Goal: Task Accomplishment & Management: Manage account settings

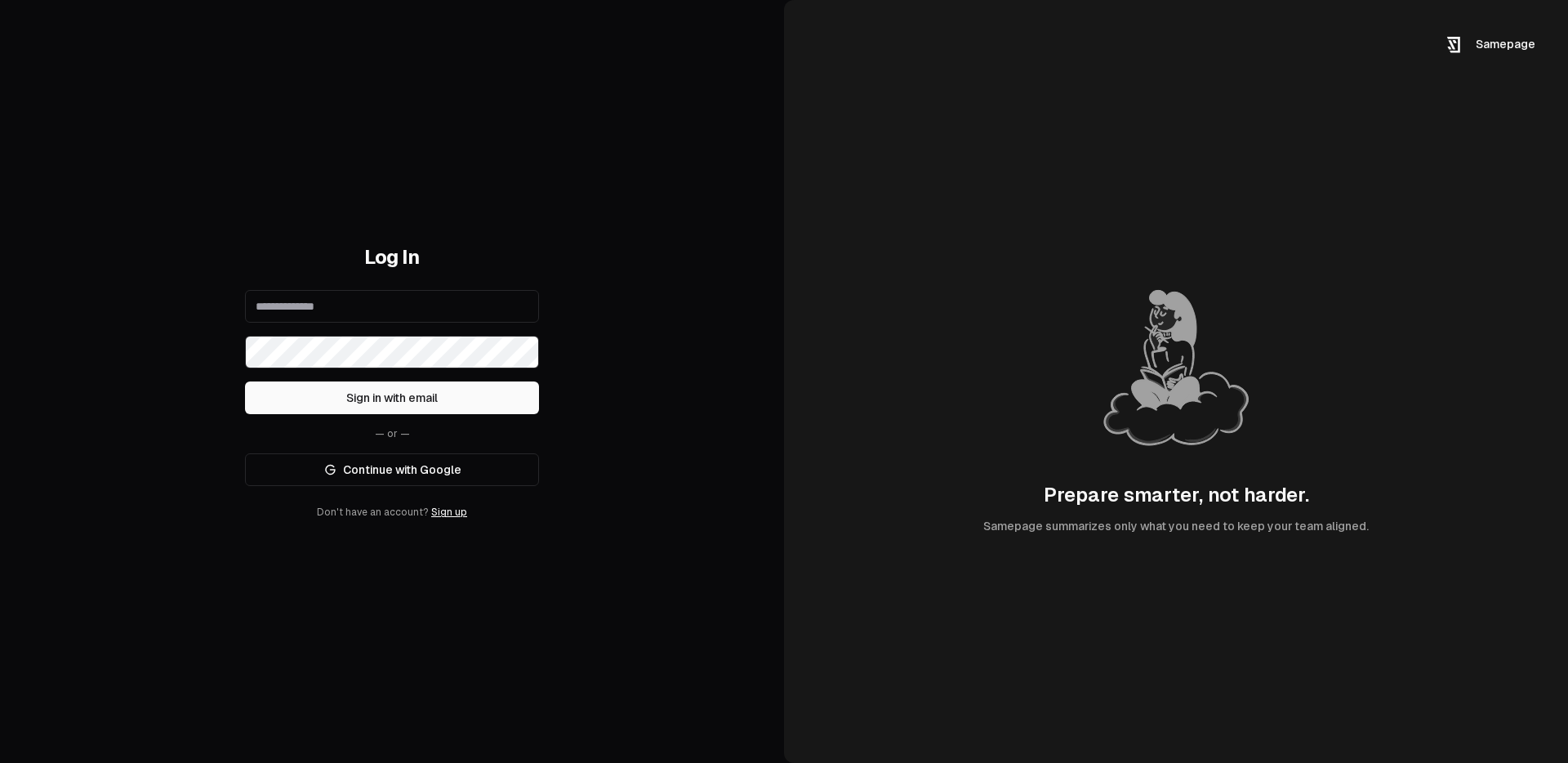
click at [398, 465] on link "Continue with Google" at bounding box center [392, 470] width 294 height 32
click at [419, 473] on link "Continue with Google" at bounding box center [392, 470] width 294 height 32
drag, startPoint x: 556, startPoint y: 687, endPoint x: 537, endPoint y: 688, distance: 19.0
click at [556, 687] on div "Log In Sign in with email — or — Continue with Google Don't have an account? Si…" at bounding box center [392, 382] width 784 height 763
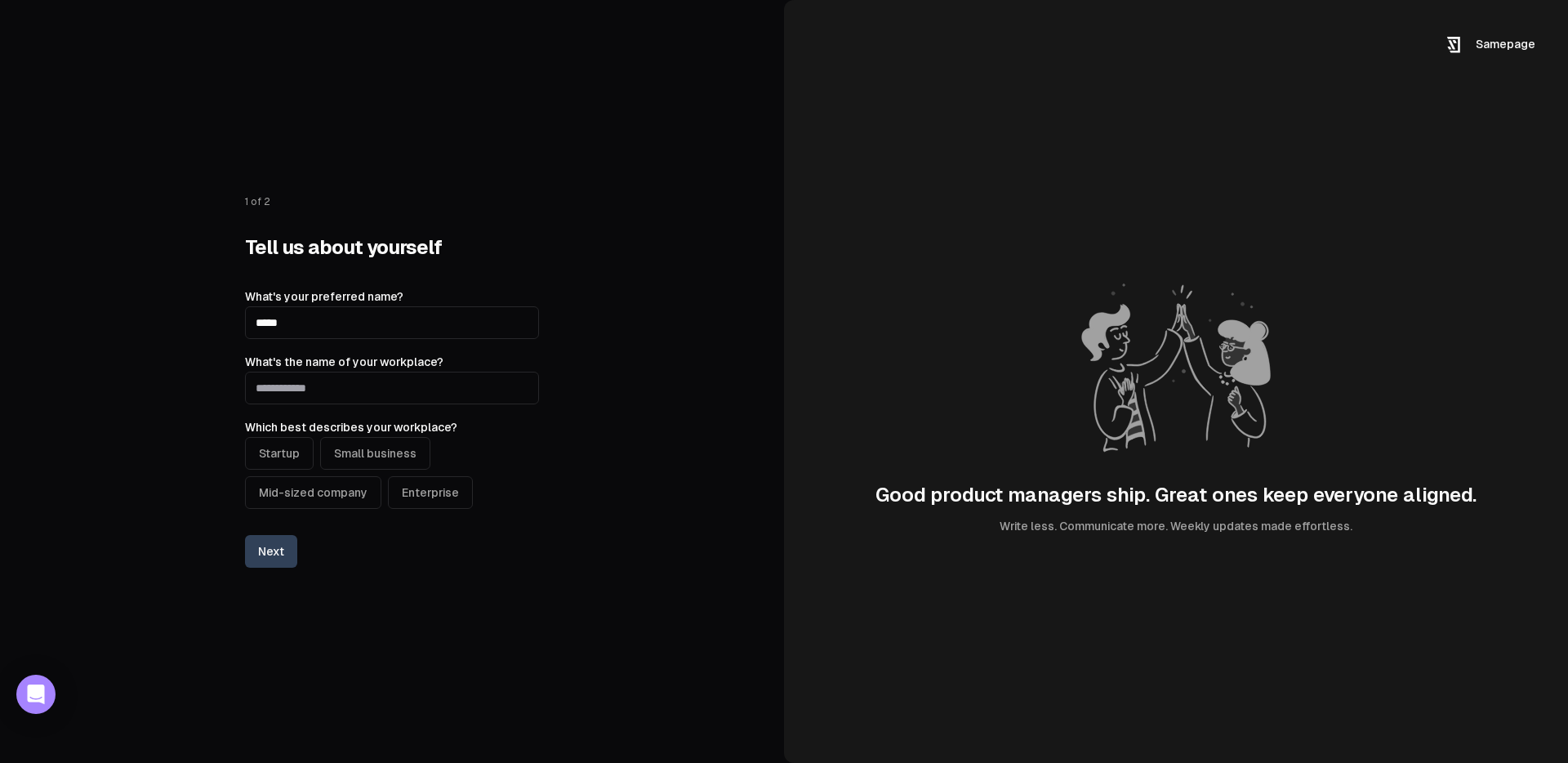
click at [339, 389] on input "What's the name of your workplace?" at bounding box center [392, 388] width 294 height 32
type input "******"
drag, startPoint x: 544, startPoint y: 157, endPoint x: 623, endPoint y: 183, distance: 83.2
click at [558, 155] on div "1 of 2 Tell us about yourself What's your preferred name? ***** What's the name…" at bounding box center [392, 382] width 784 height 763
click at [404, 397] on input "What's the name of your workplace?" at bounding box center [392, 388] width 294 height 32
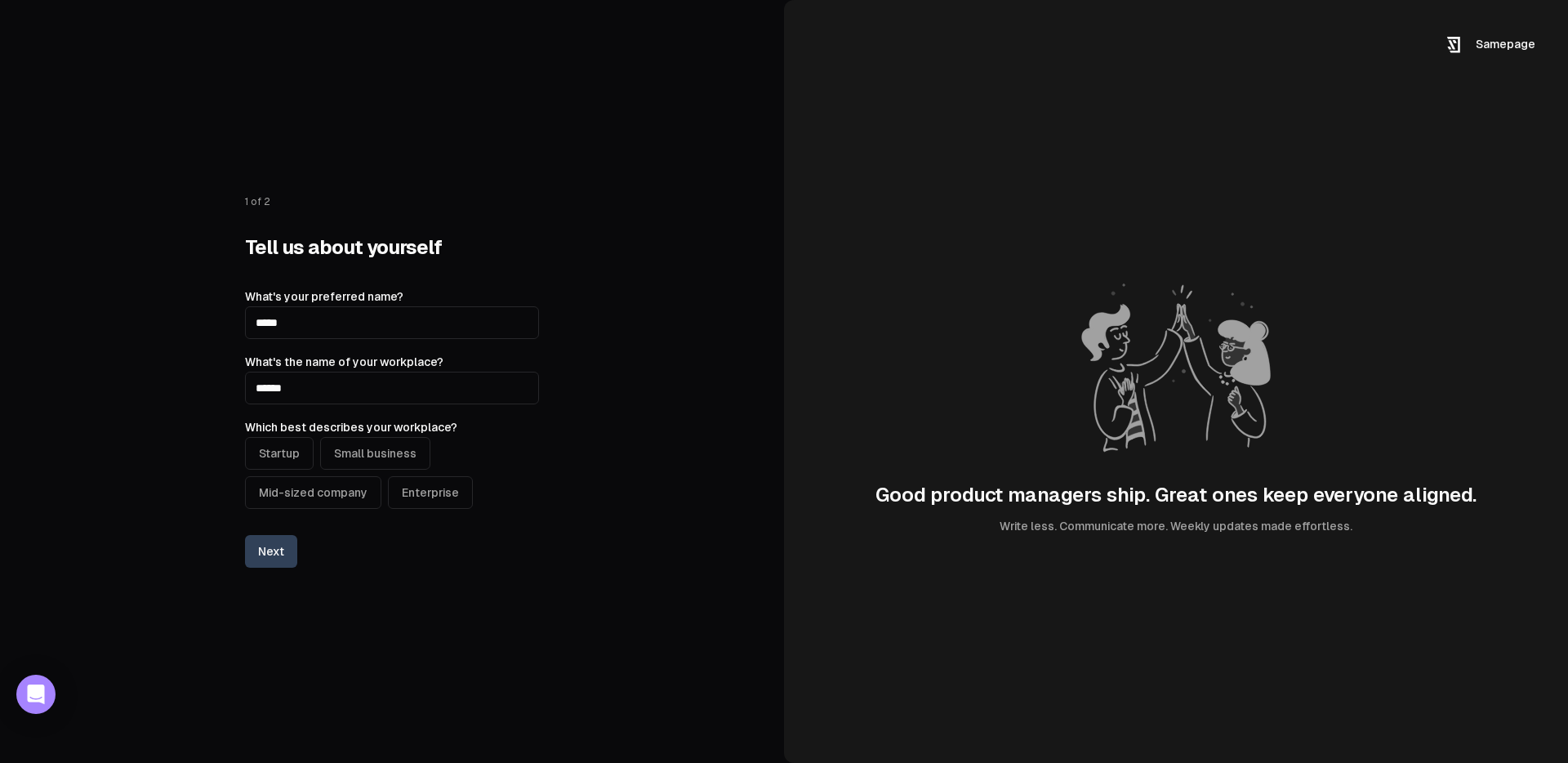
type input "******"
drag, startPoint x: 321, startPoint y: 492, endPoint x: 319, endPoint y: 507, distance: 15.1
click at [322, 492] on button "Mid-sized company" at bounding box center [313, 493] width 137 height 32
drag, startPoint x: 272, startPoint y: 554, endPoint x: 382, endPoint y: 573, distance: 111.6
click at [272, 555] on button "Next" at bounding box center [271, 551] width 52 height 32
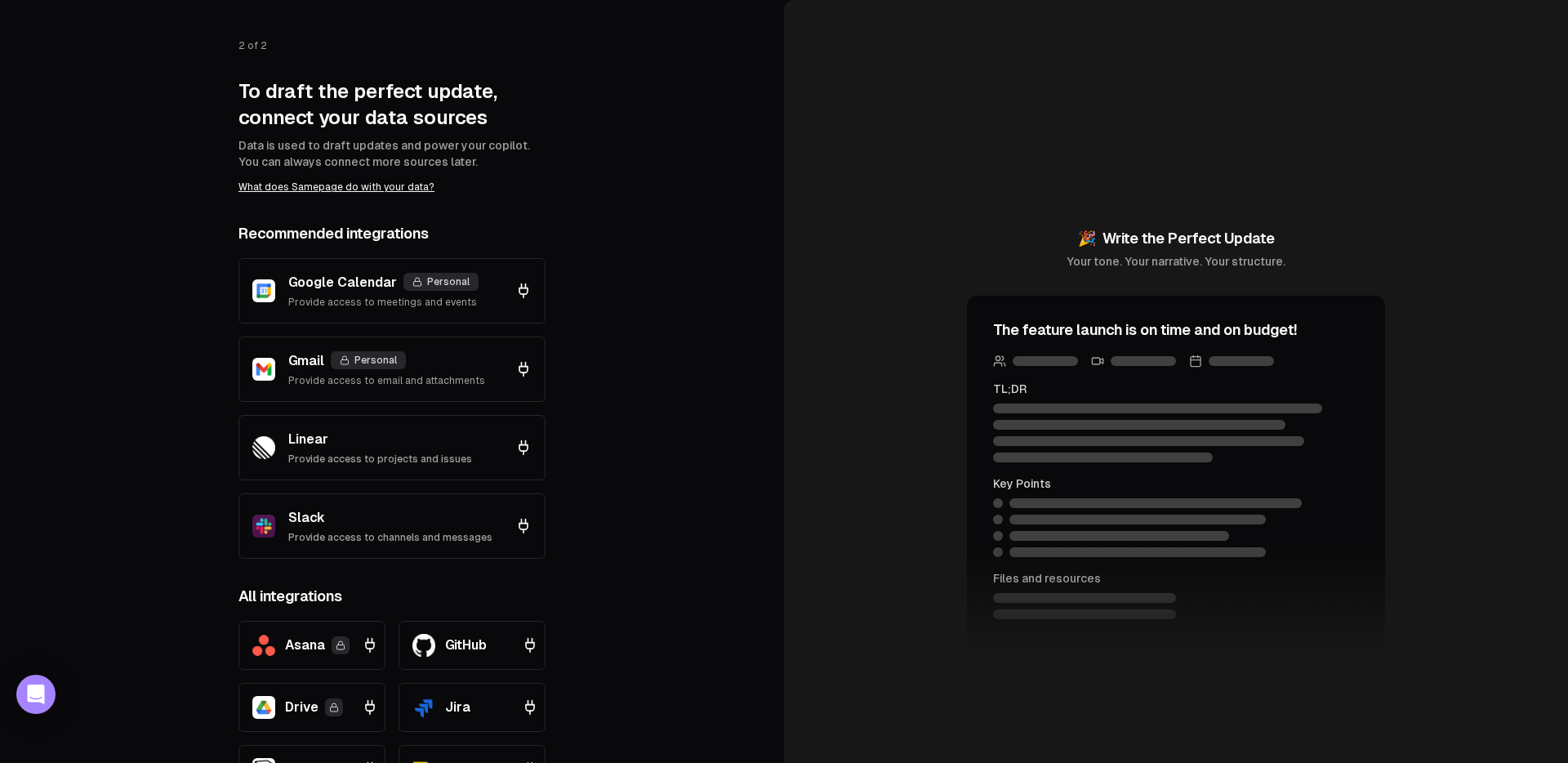
click at [360, 514] on p "Slack" at bounding box center [390, 517] width 204 height 20
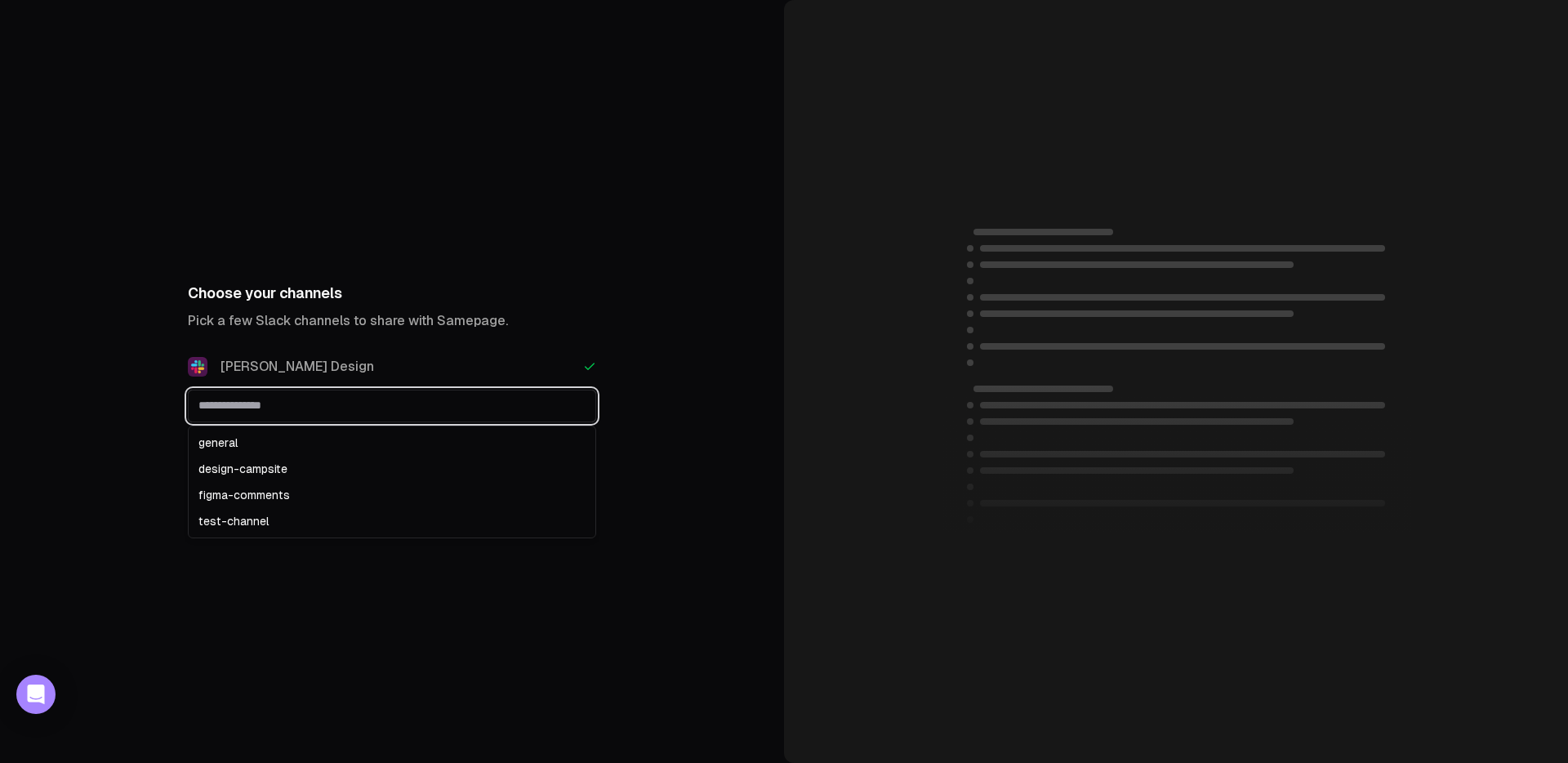
click at [563, 410] on input "text" at bounding box center [392, 404] width 407 height 29
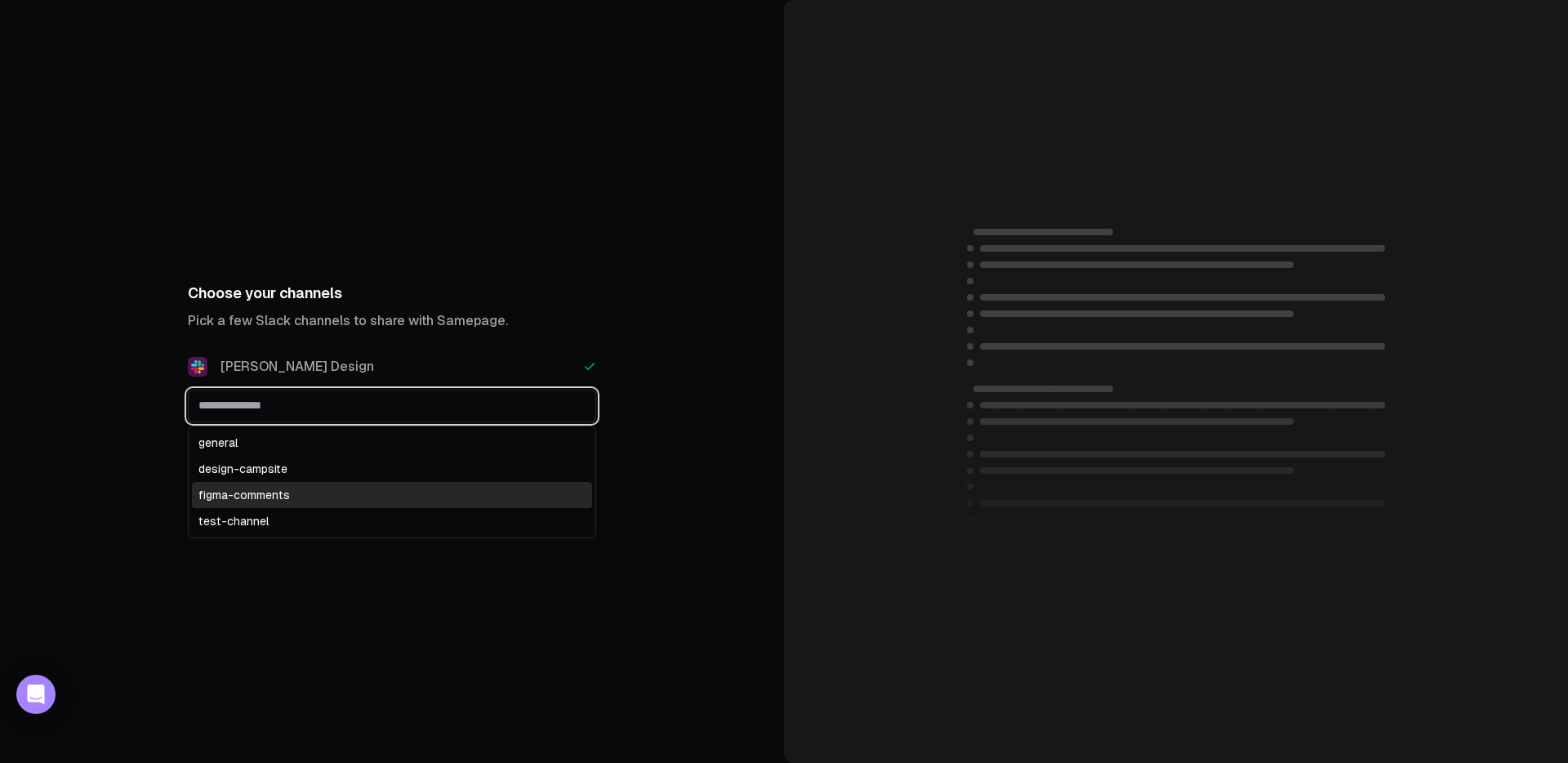
click at [348, 496] on div "figma-comments" at bounding box center [392, 495] width 401 height 27
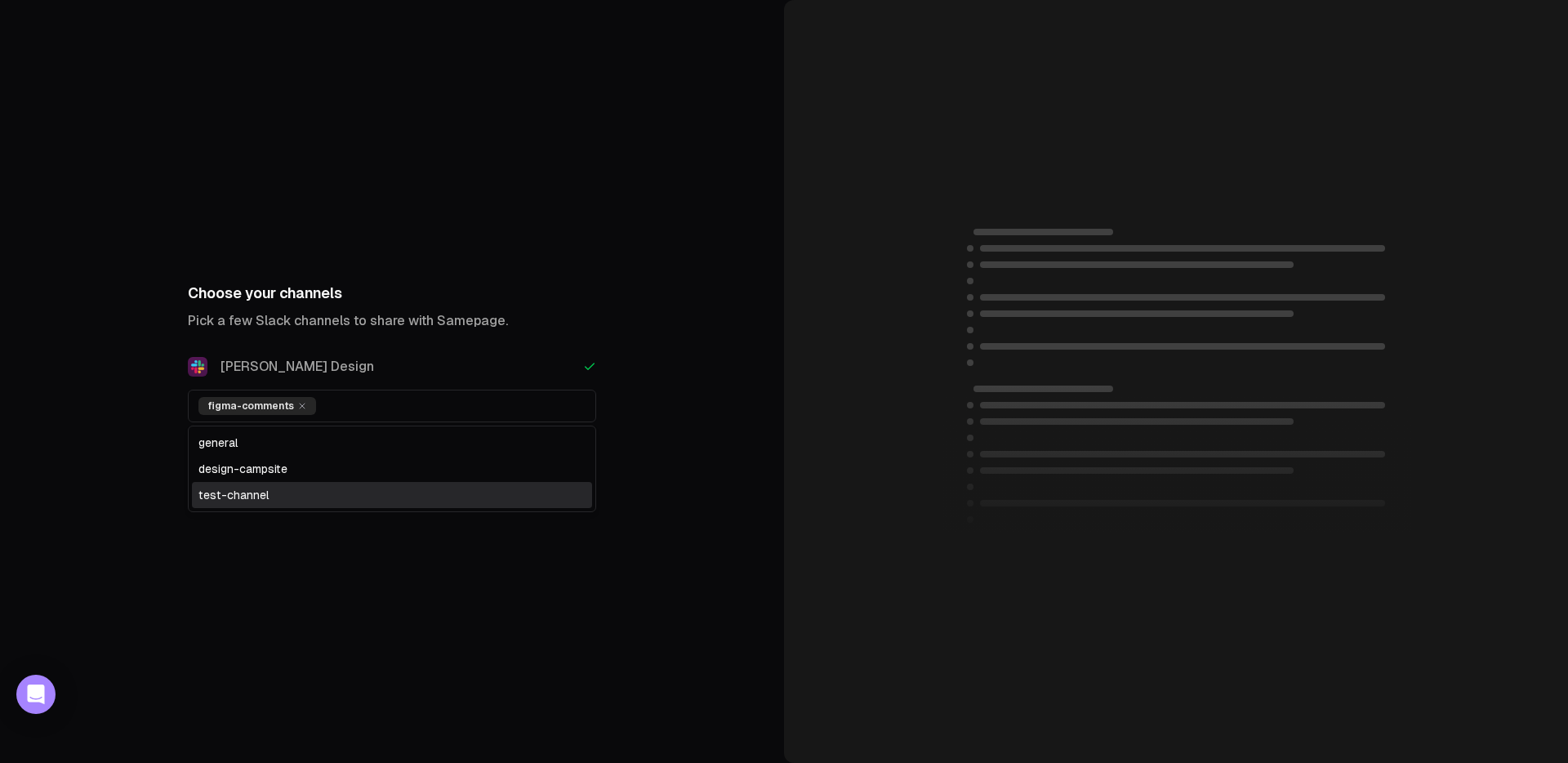
click at [318, 518] on div "Choose your channels Pick a few Slack channels to share with Samepage. [PERSON_…" at bounding box center [392, 382] width 784 height 763
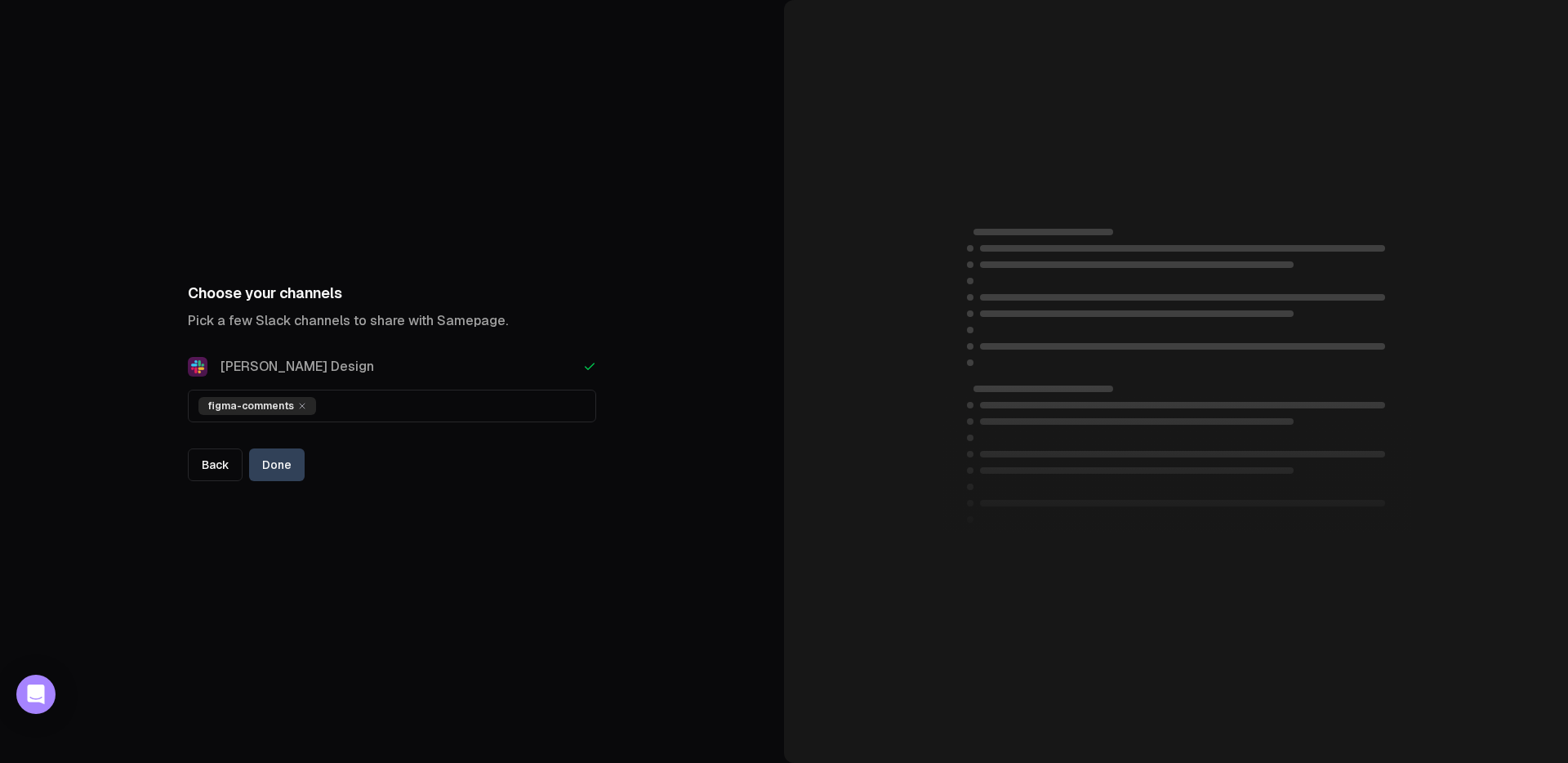
click at [283, 472] on button "Done" at bounding box center [276, 464] width 56 height 32
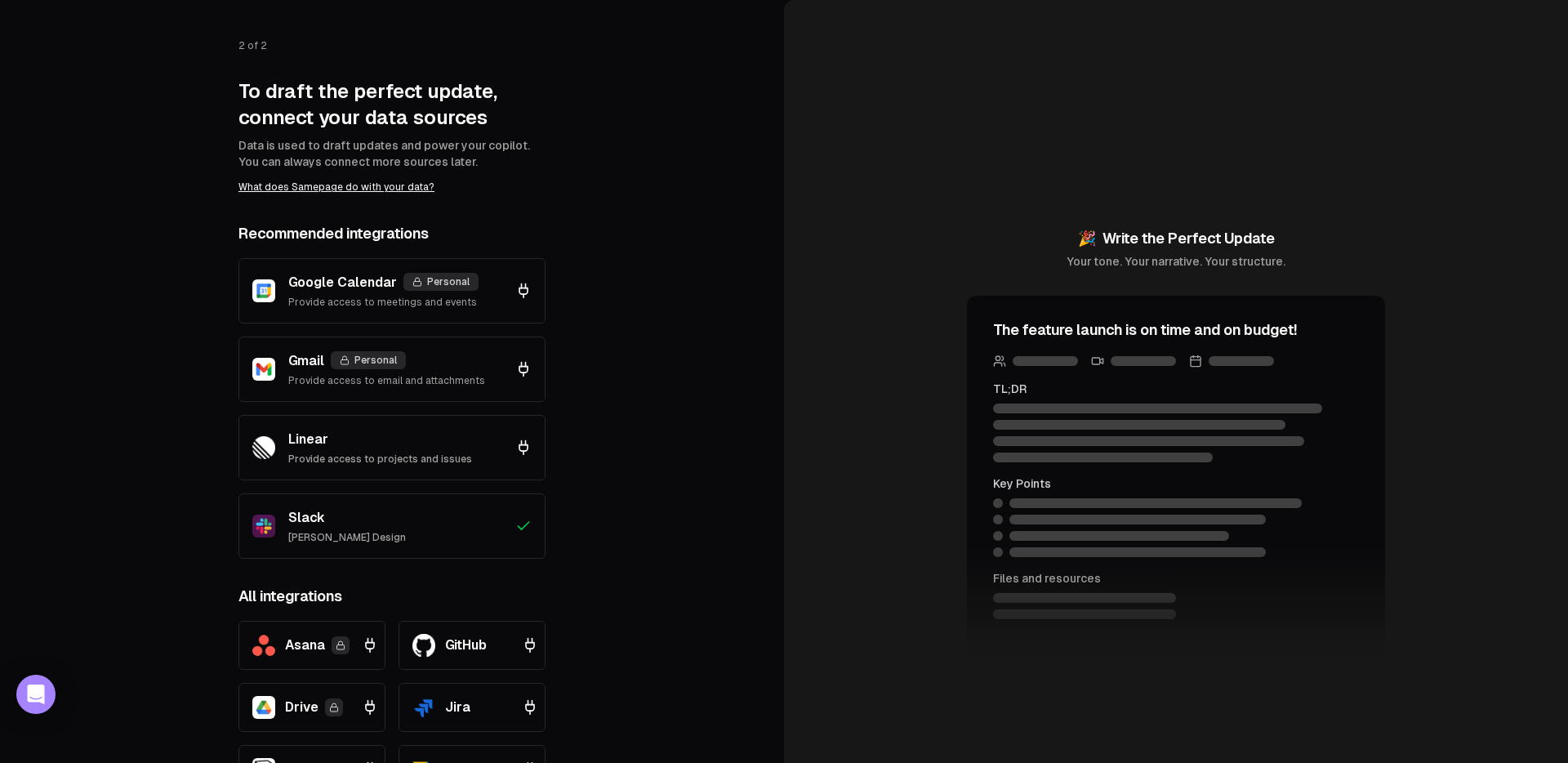
scroll to position [191, 0]
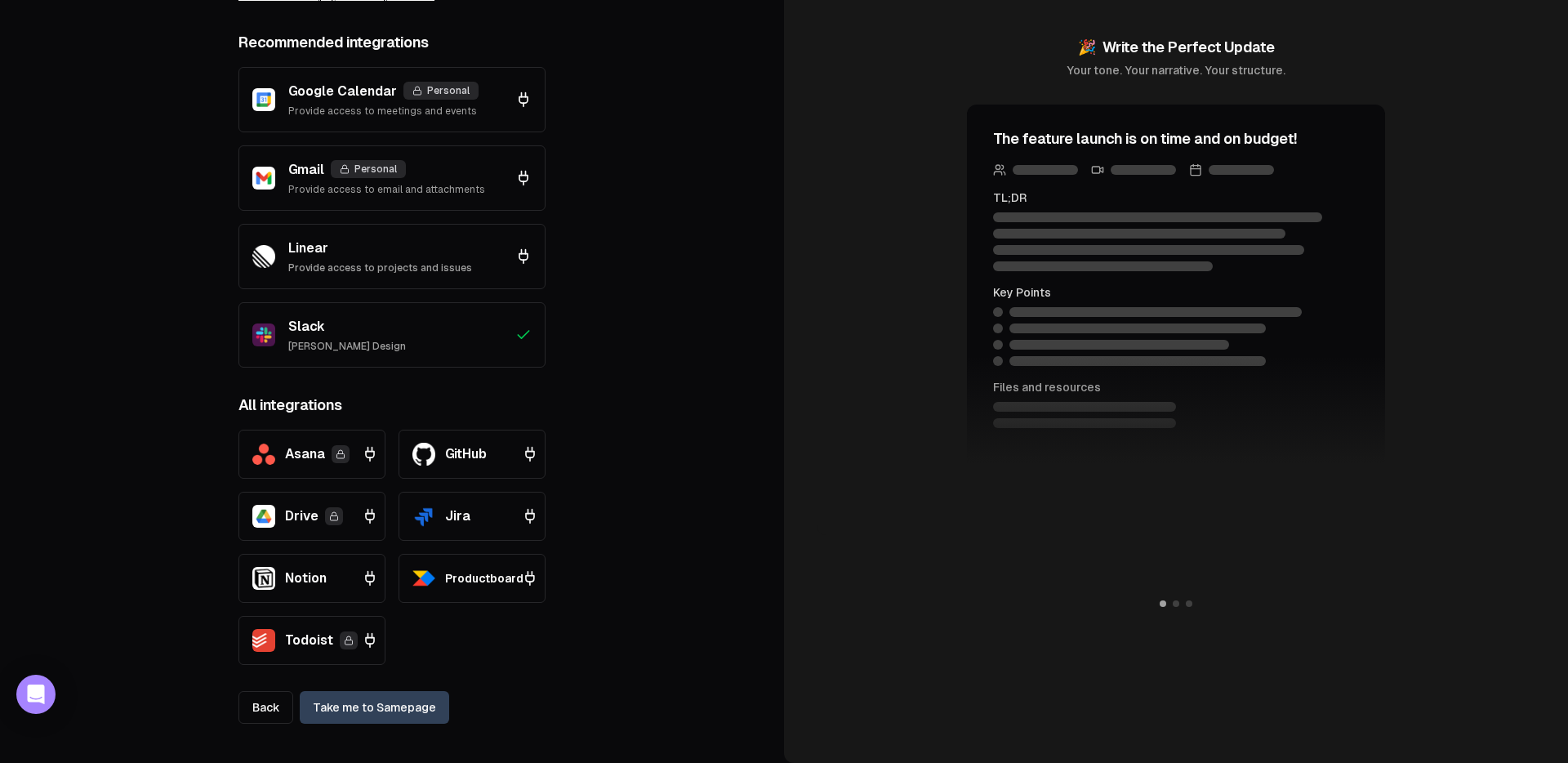
click at [389, 712] on link "Take me to Samepage" at bounding box center [374, 707] width 149 height 32
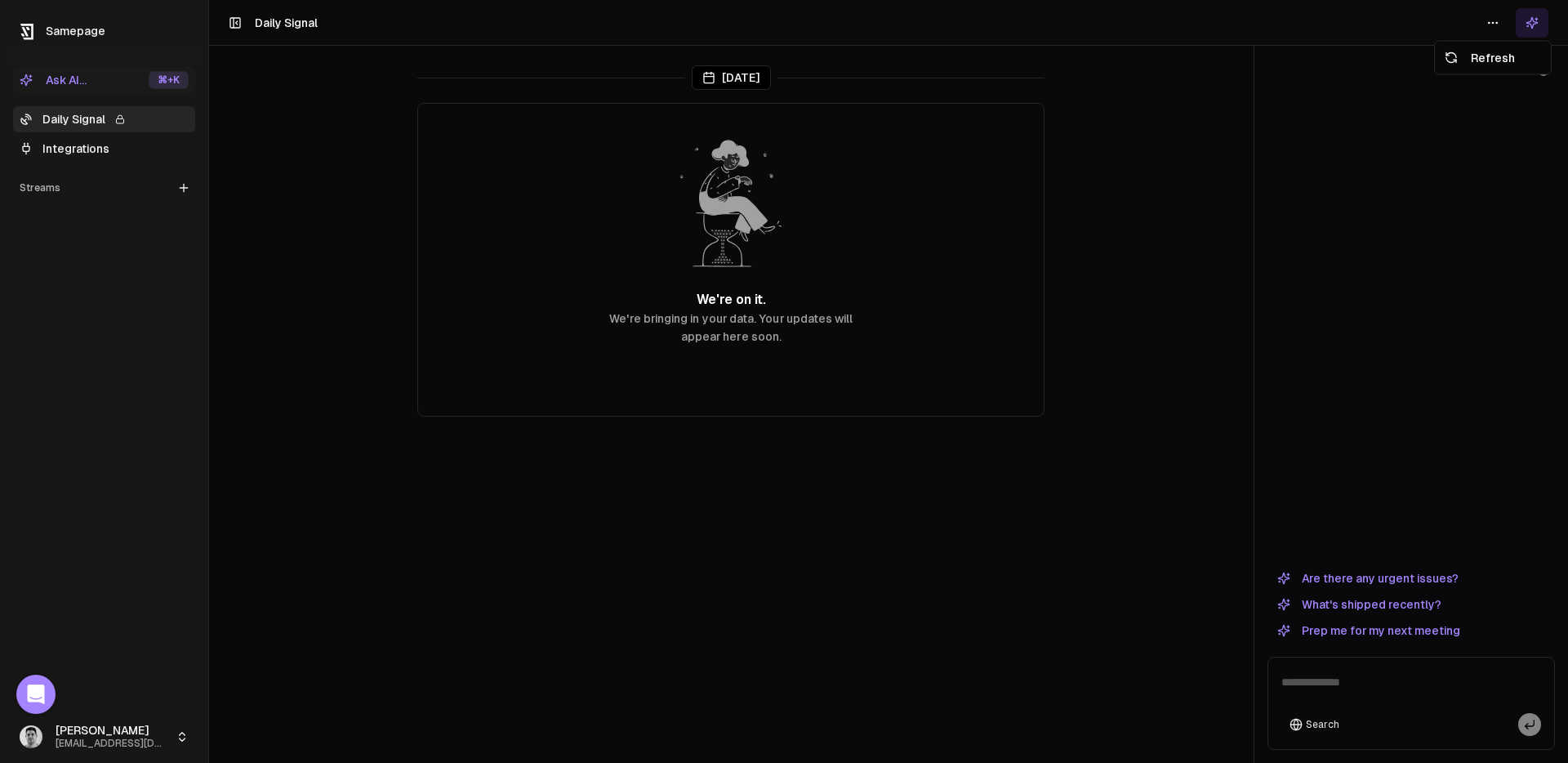
click at [1492, 21] on html "Samepage Ask AI... ⌘ +K Daily Signal Integrations Streams Create Stream [PERSON…" at bounding box center [784, 382] width 1568 height 763
drag, startPoint x: 1462, startPoint y: 135, endPoint x: 1526, endPoint y: 47, distance: 108.8
click at [1467, 132] on html "Samepage Ask AI... ⌘ +K Daily Signal Integrations Streams Create Stream [PERSON…" at bounding box center [784, 382] width 1568 height 763
click at [1535, 27] on icon at bounding box center [1532, 23] width 13 height 13
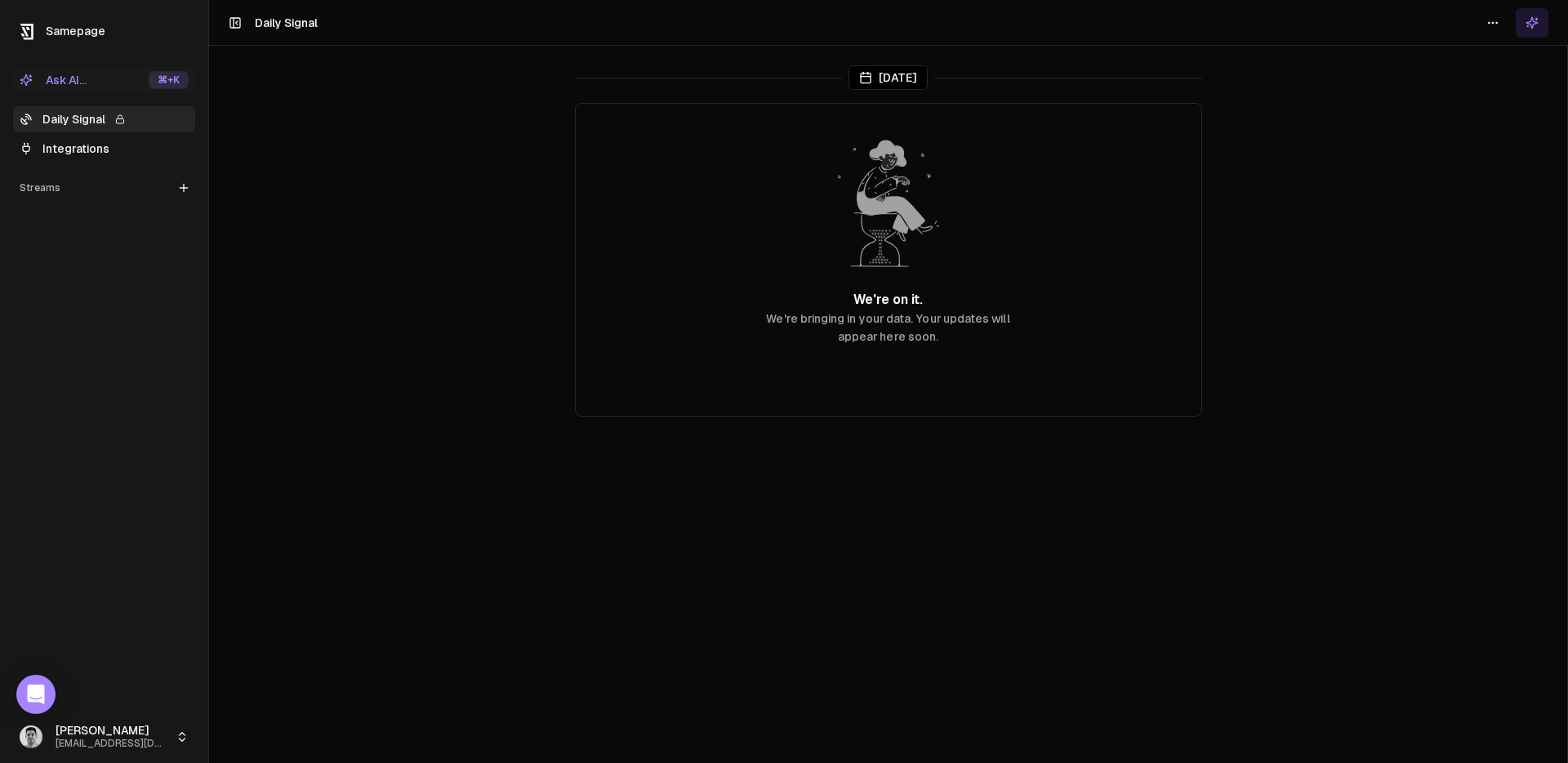
click at [1535, 27] on icon at bounding box center [1532, 23] width 13 height 13
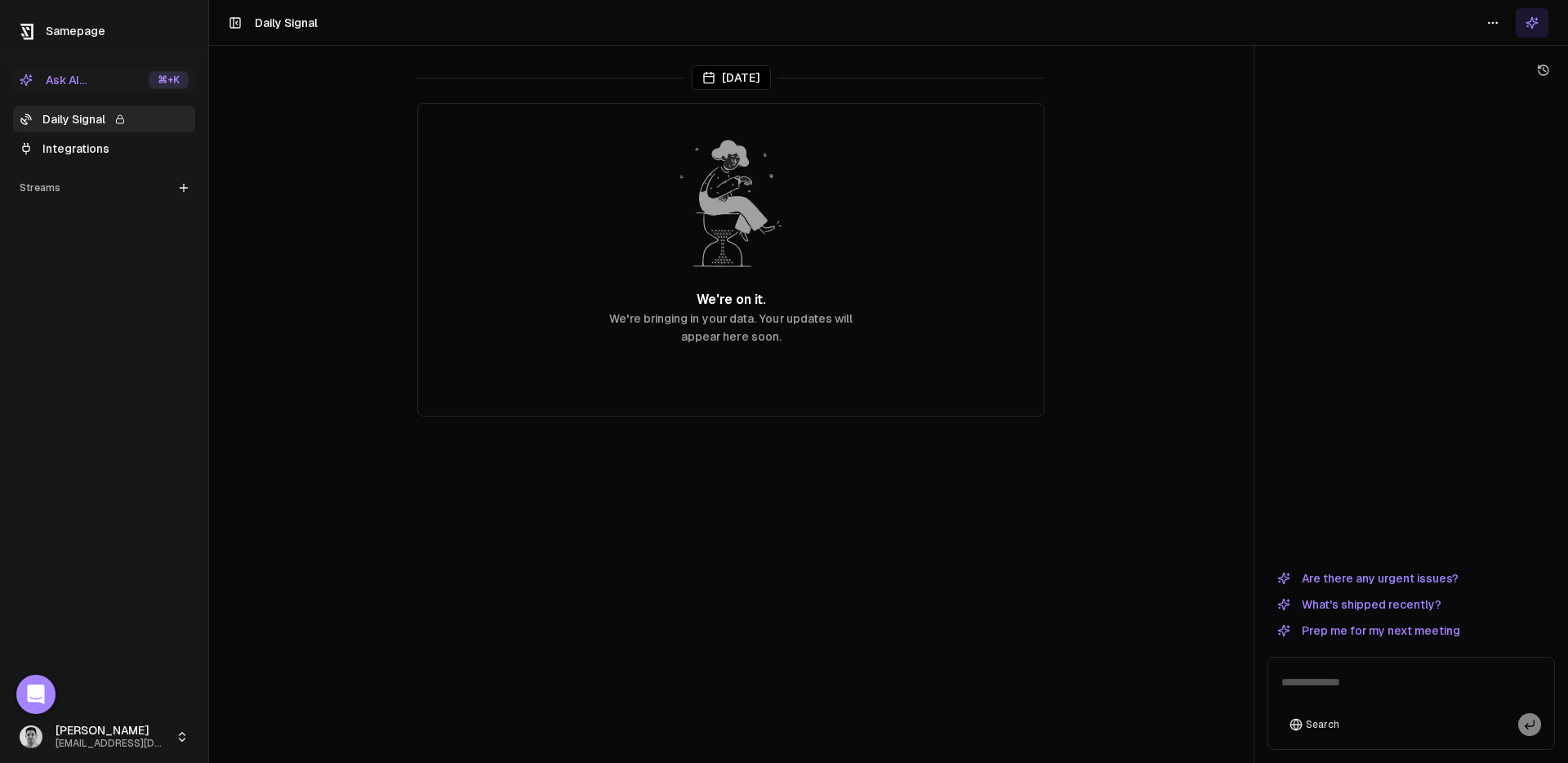
click at [1535, 27] on icon at bounding box center [1532, 23] width 13 height 13
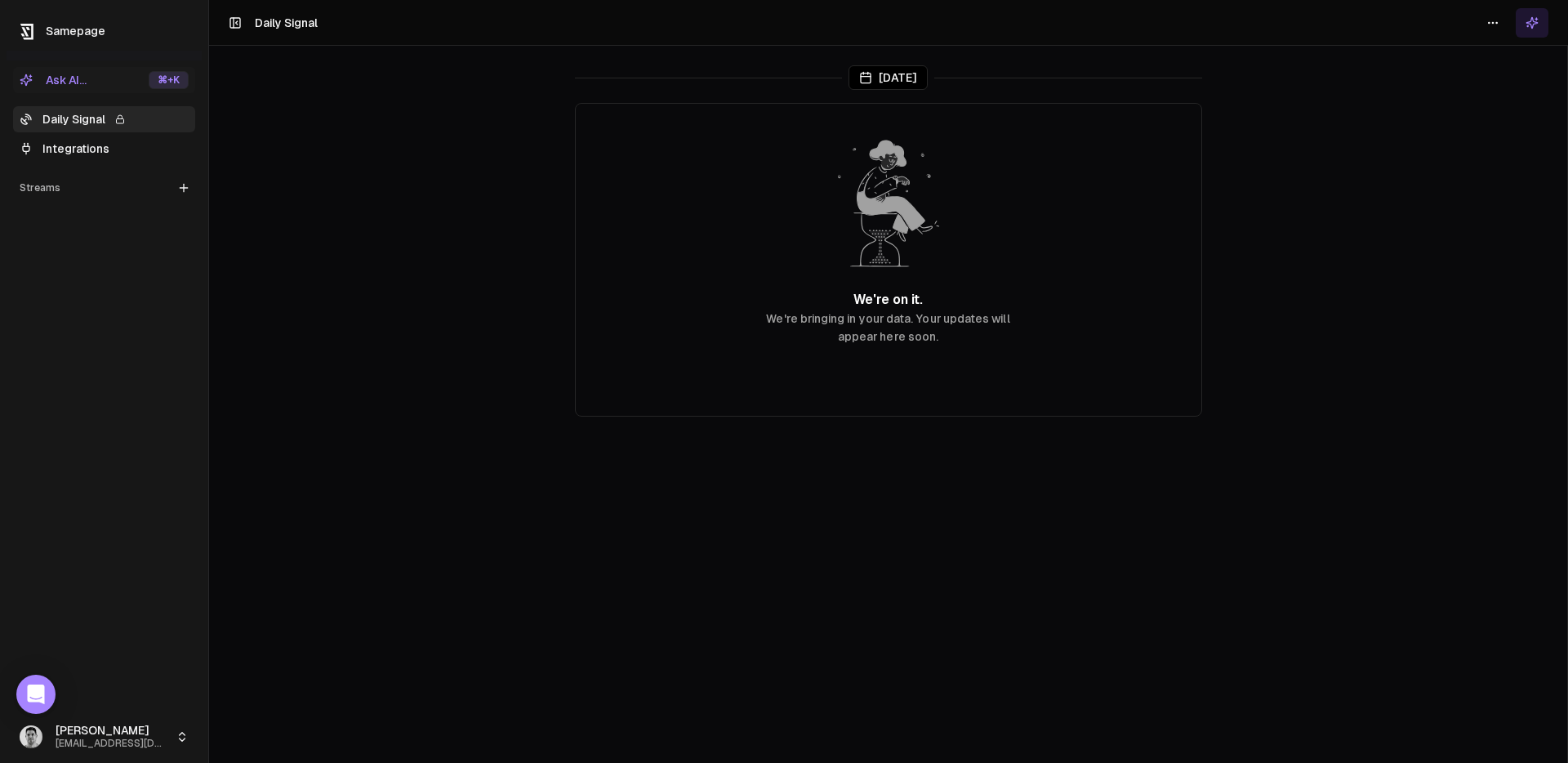
click at [1535, 27] on icon at bounding box center [1532, 23] width 13 height 13
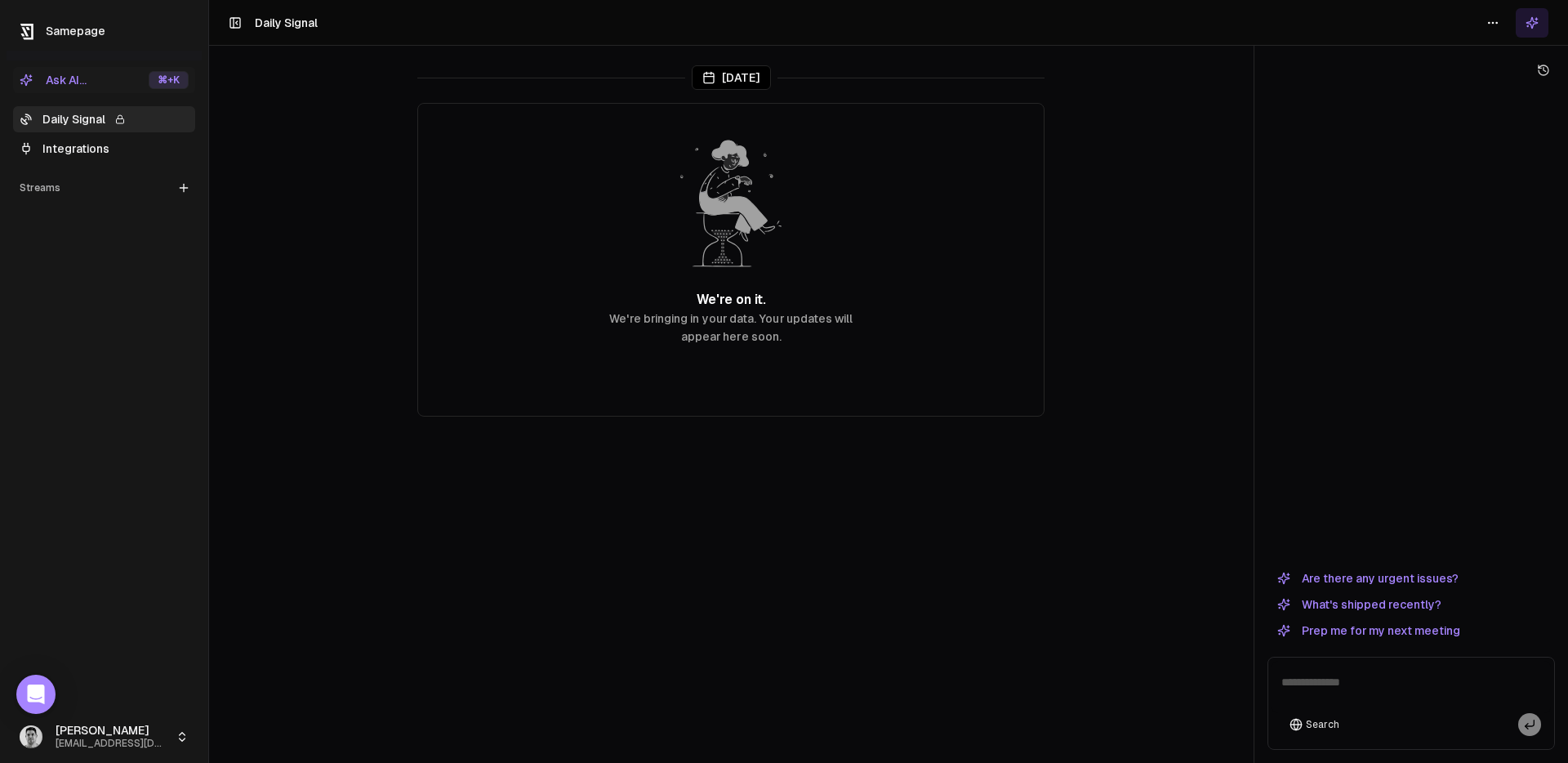
click at [1535, 27] on icon at bounding box center [1532, 23] width 13 height 13
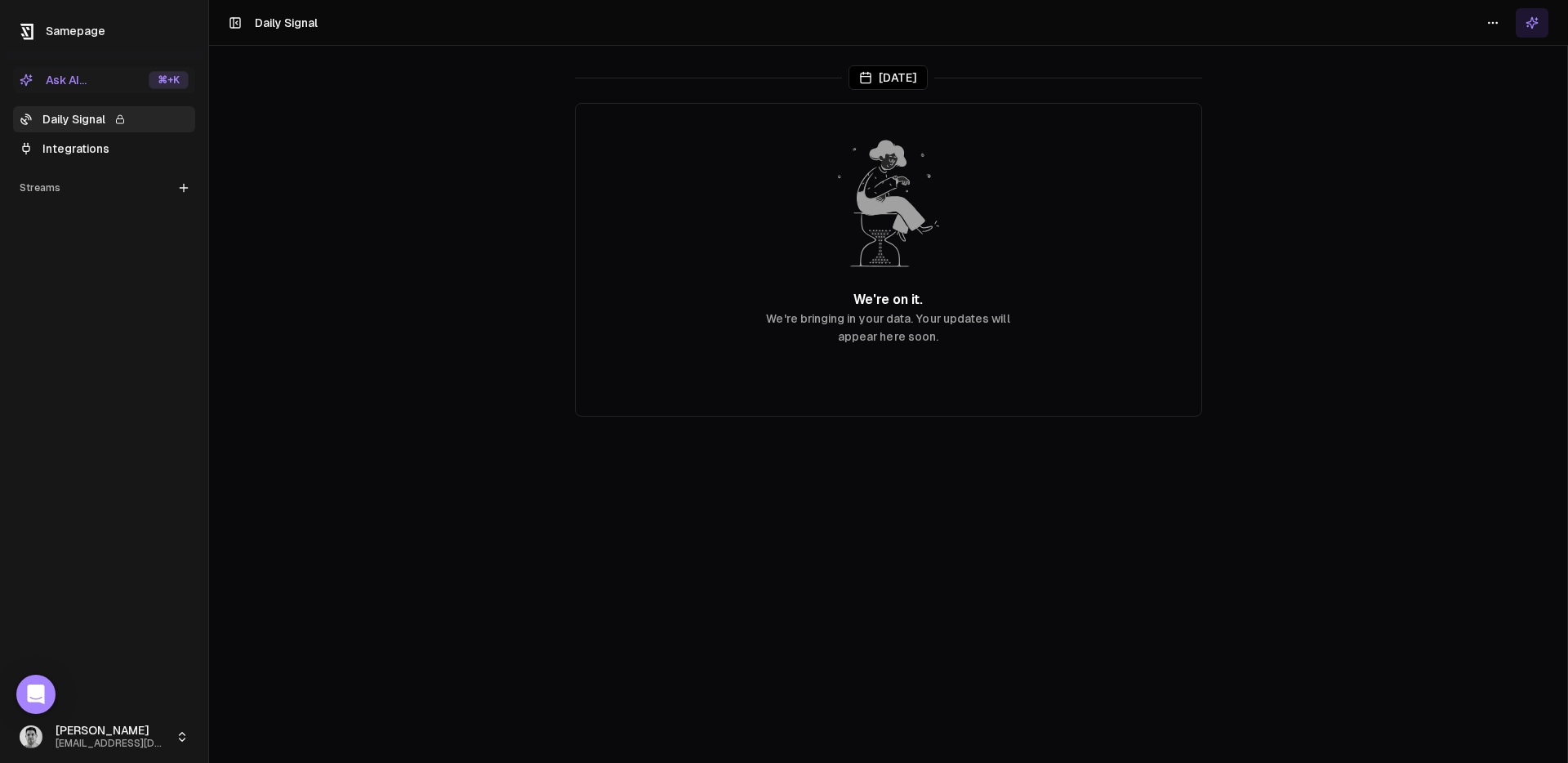
click at [1538, 24] on icon at bounding box center [1532, 23] width 13 height 13
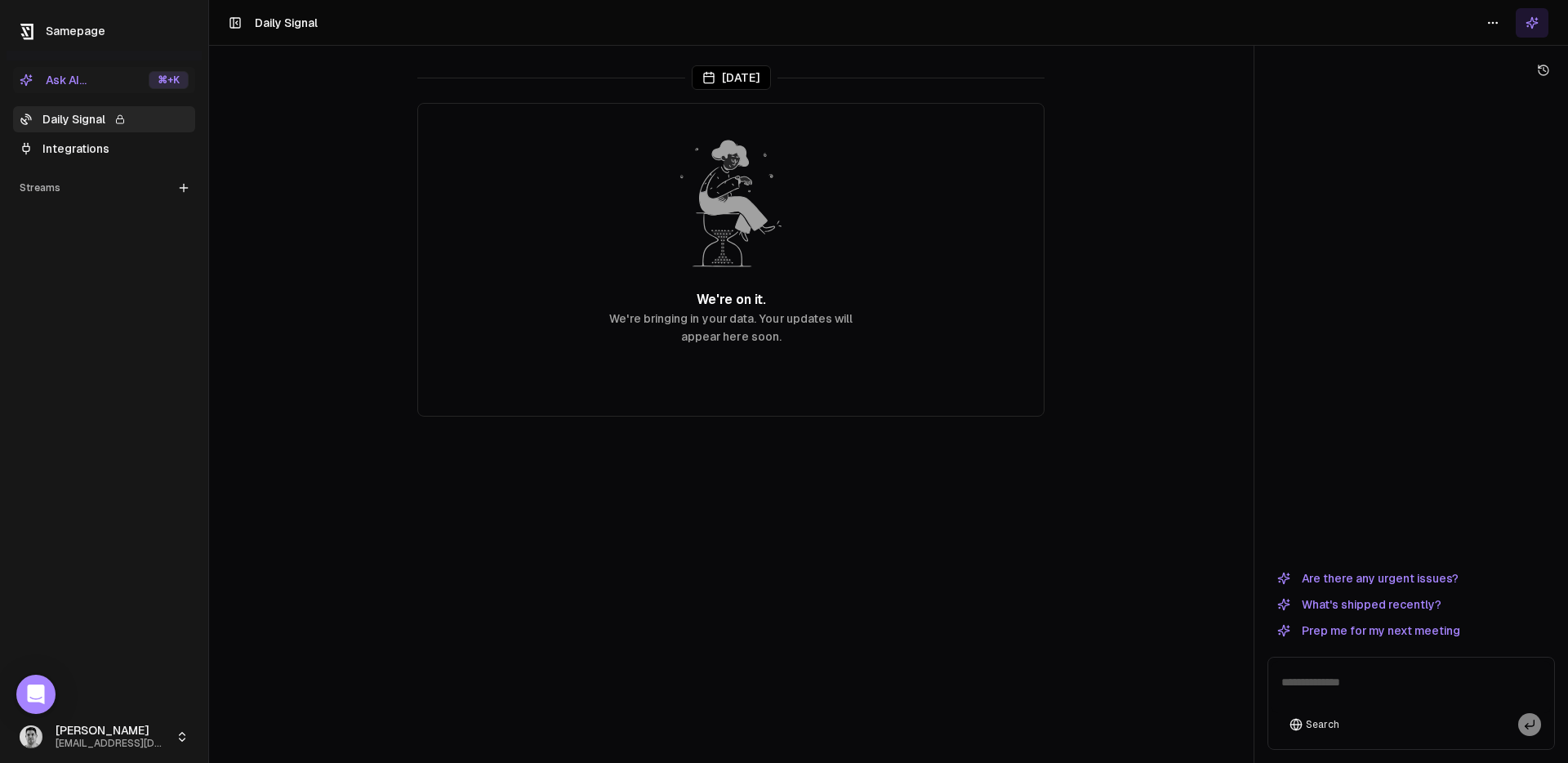
click at [1533, 26] on icon at bounding box center [1531, 22] width 10 height 10
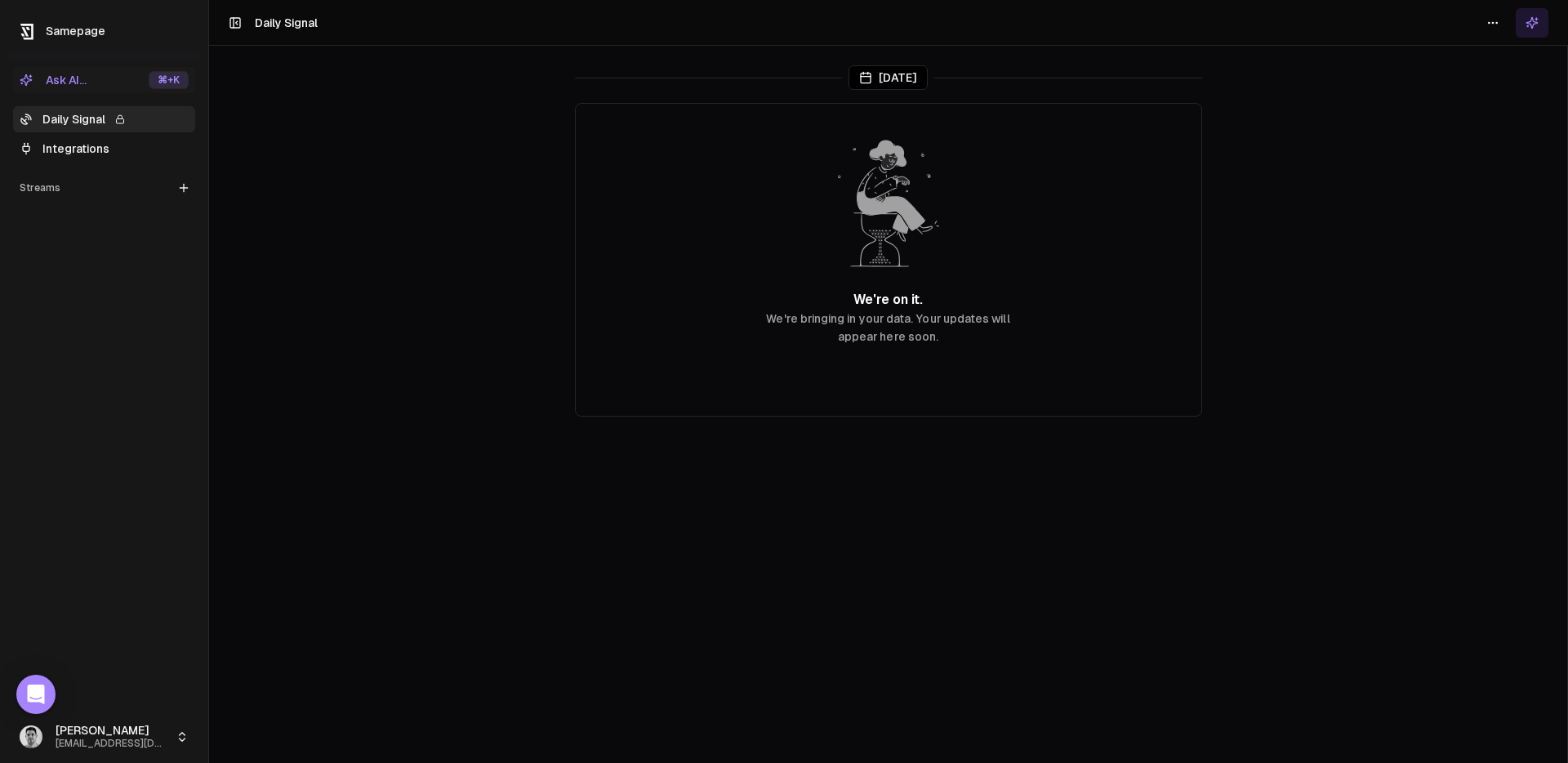
click at [1531, 23] on icon at bounding box center [1531, 22] width 10 height 10
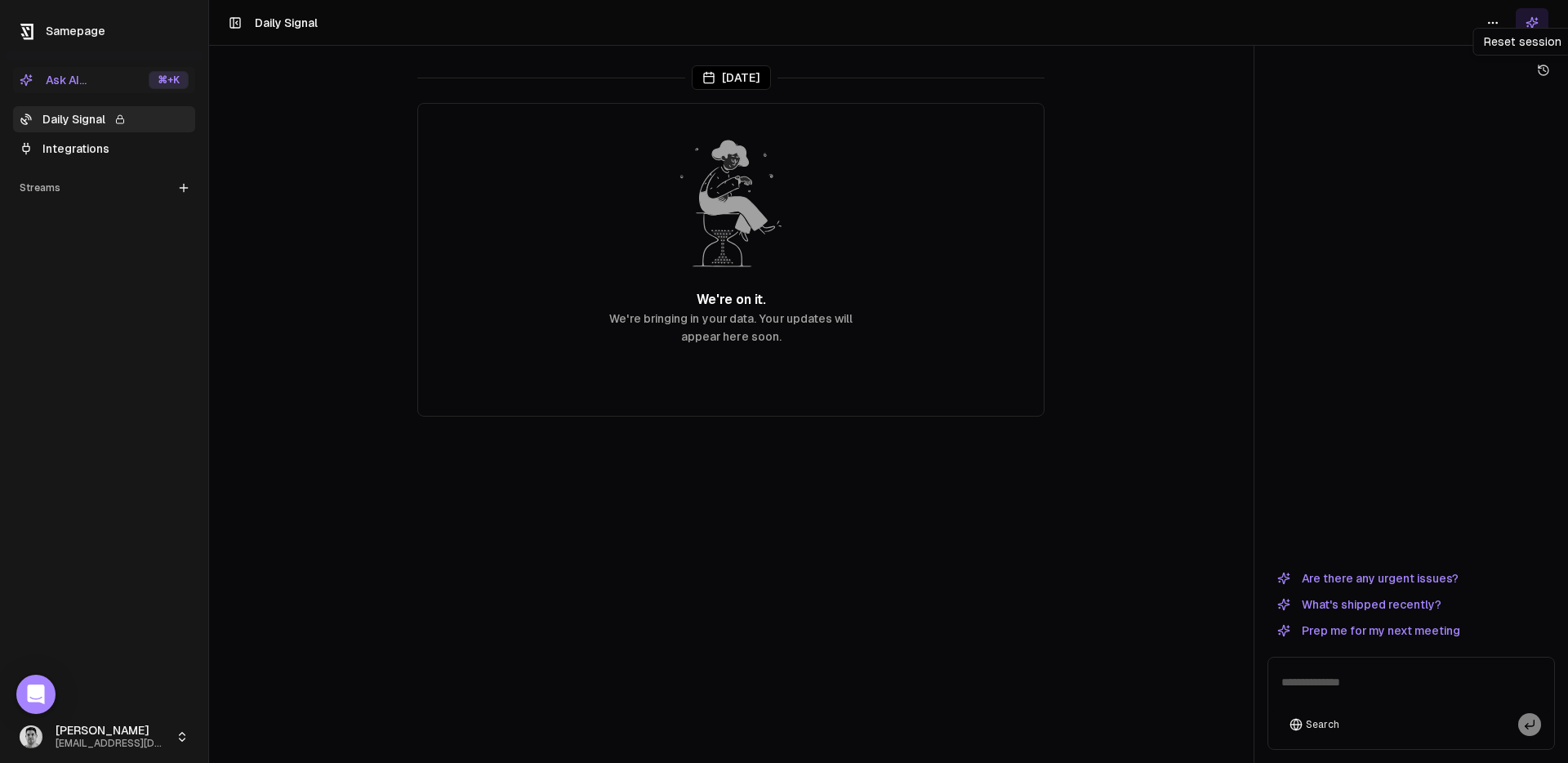
click at [1536, 64] on button at bounding box center [1543, 70] width 23 height 23
click at [1315, 727] on button "Search" at bounding box center [1315, 724] width 66 height 23
click at [1376, 676] on textarea at bounding box center [1411, 686] width 279 height 52
click at [1386, 606] on button "What's shipped recently?" at bounding box center [1360, 604] width 184 height 20
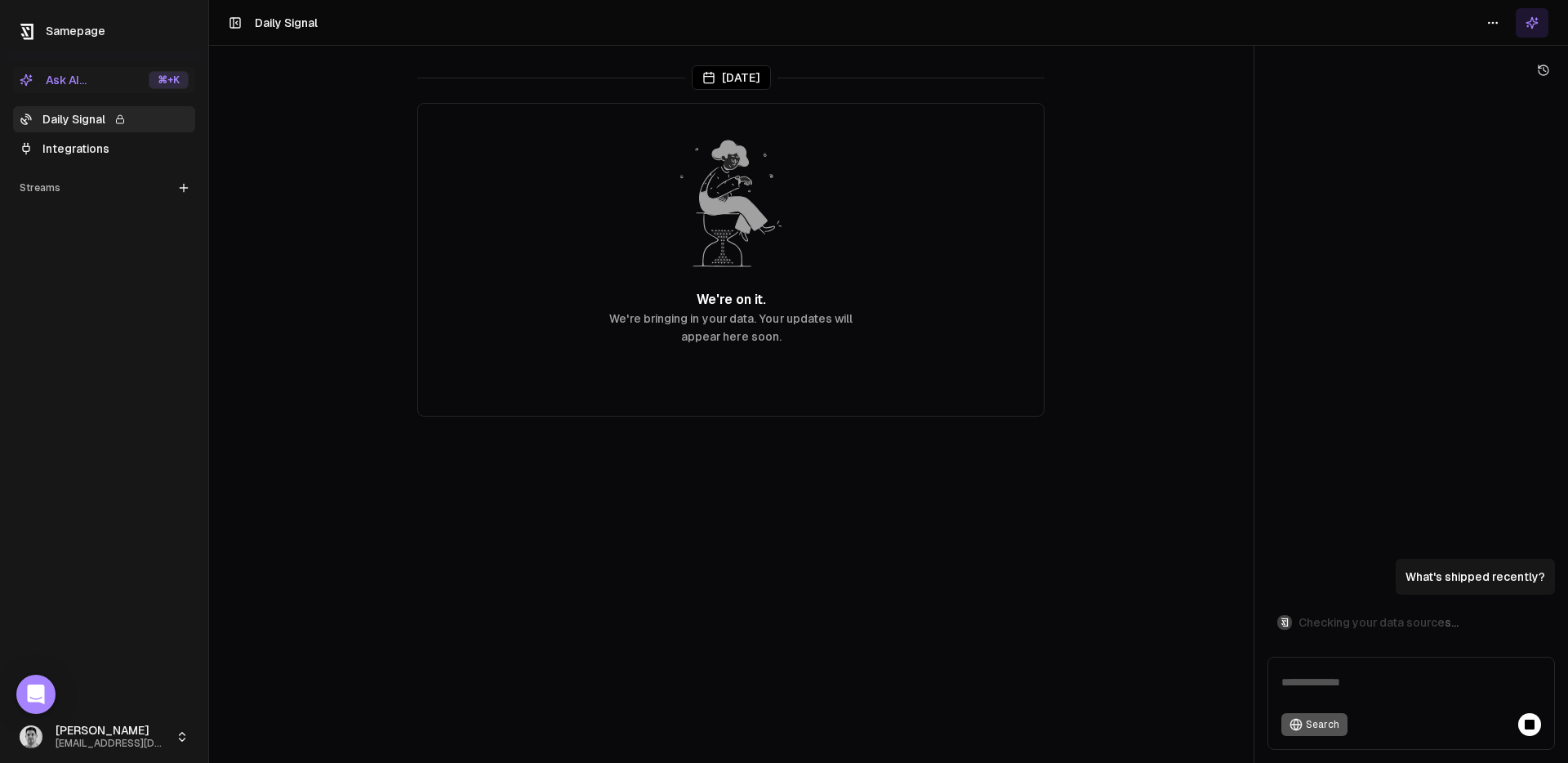
click at [246, 27] on div "Toggle Sidebar Daily Signal" at bounding box center [273, 22] width 89 height 16
click at [241, 27] on icon at bounding box center [235, 23] width 13 height 20
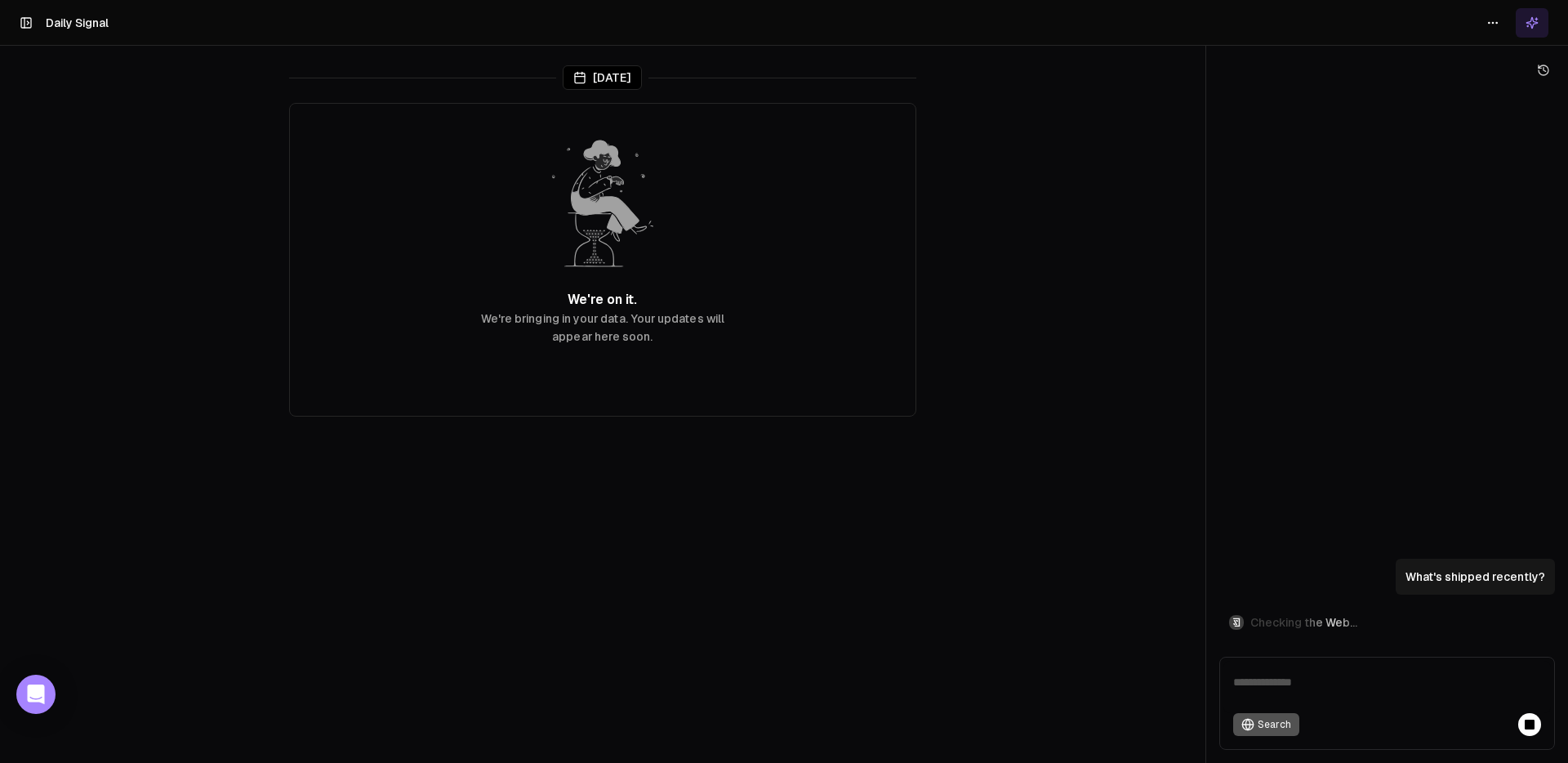
click at [26, 22] on icon at bounding box center [27, 23] width 13 height 20
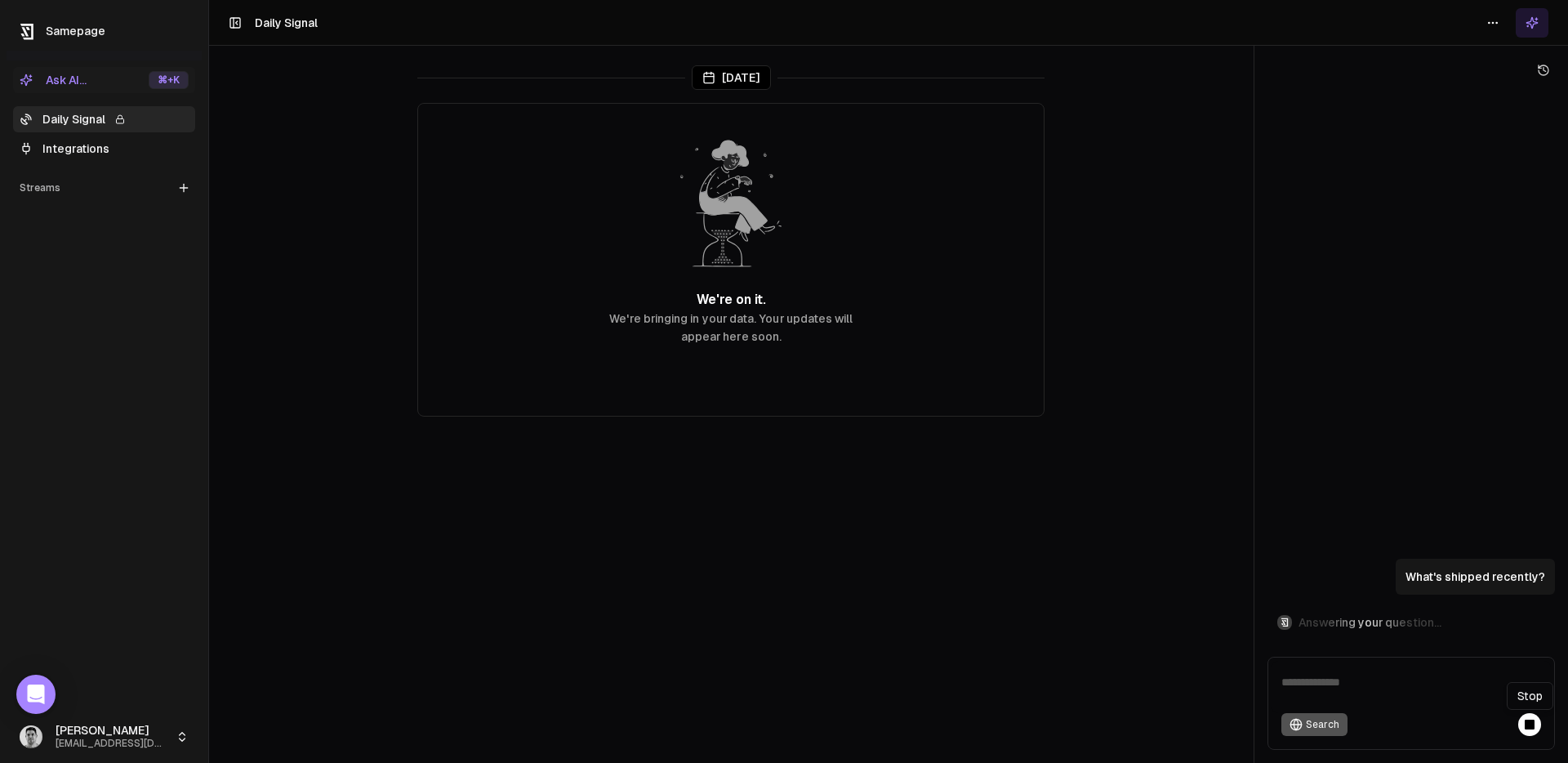
click at [1526, 723] on rect at bounding box center [1530, 724] width 9 height 9
click at [140, 734] on html "Samepage Ask AI... ⌘ +K Daily Signal Integrations Streams Create Stream [PERSON…" at bounding box center [784, 382] width 1568 height 763
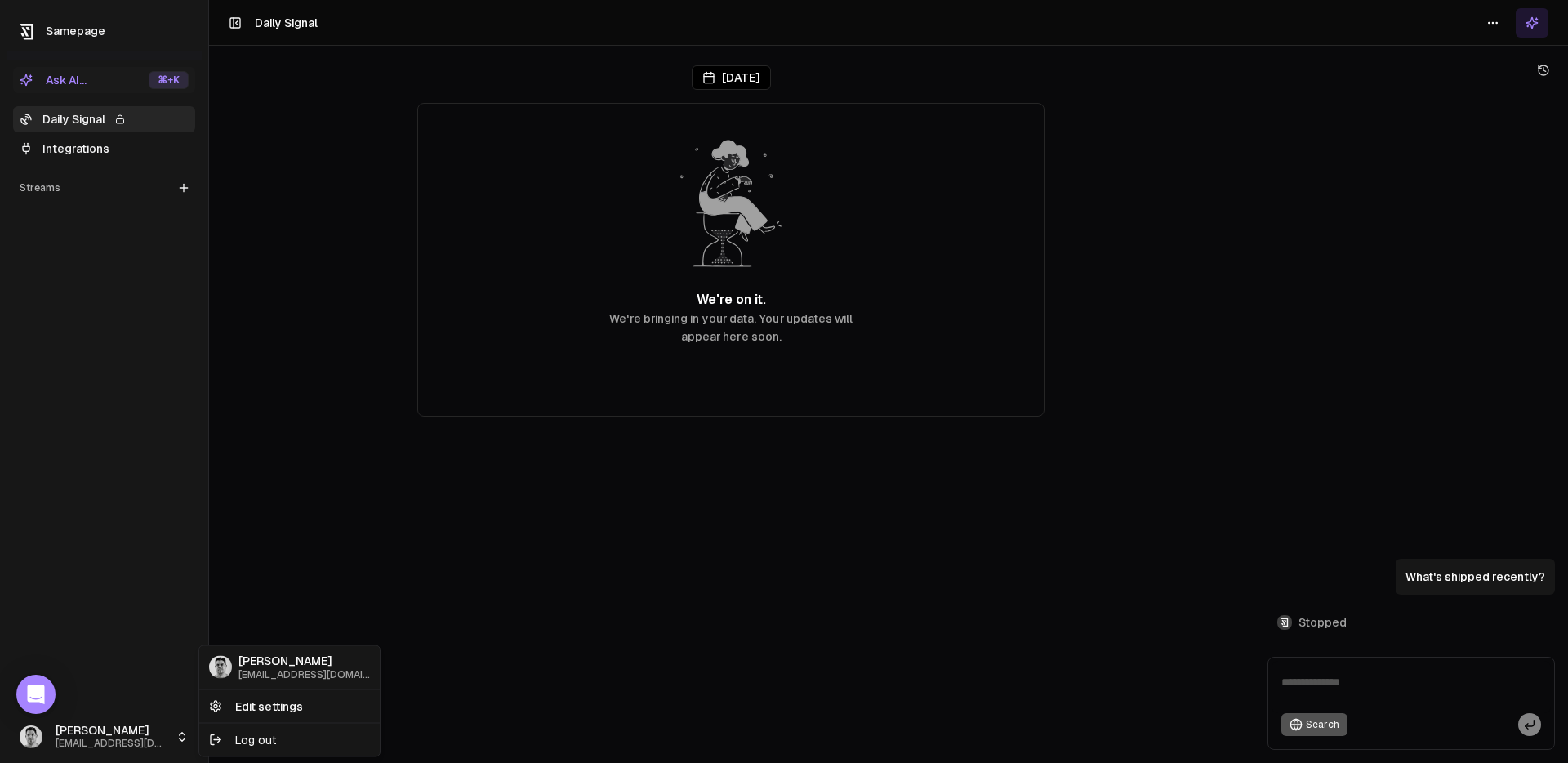
click at [132, 501] on html "Samepage Ask AI... ⌘ +K Daily Signal Integrations Streams Create Stream [PERSON…" at bounding box center [784, 382] width 1568 height 763
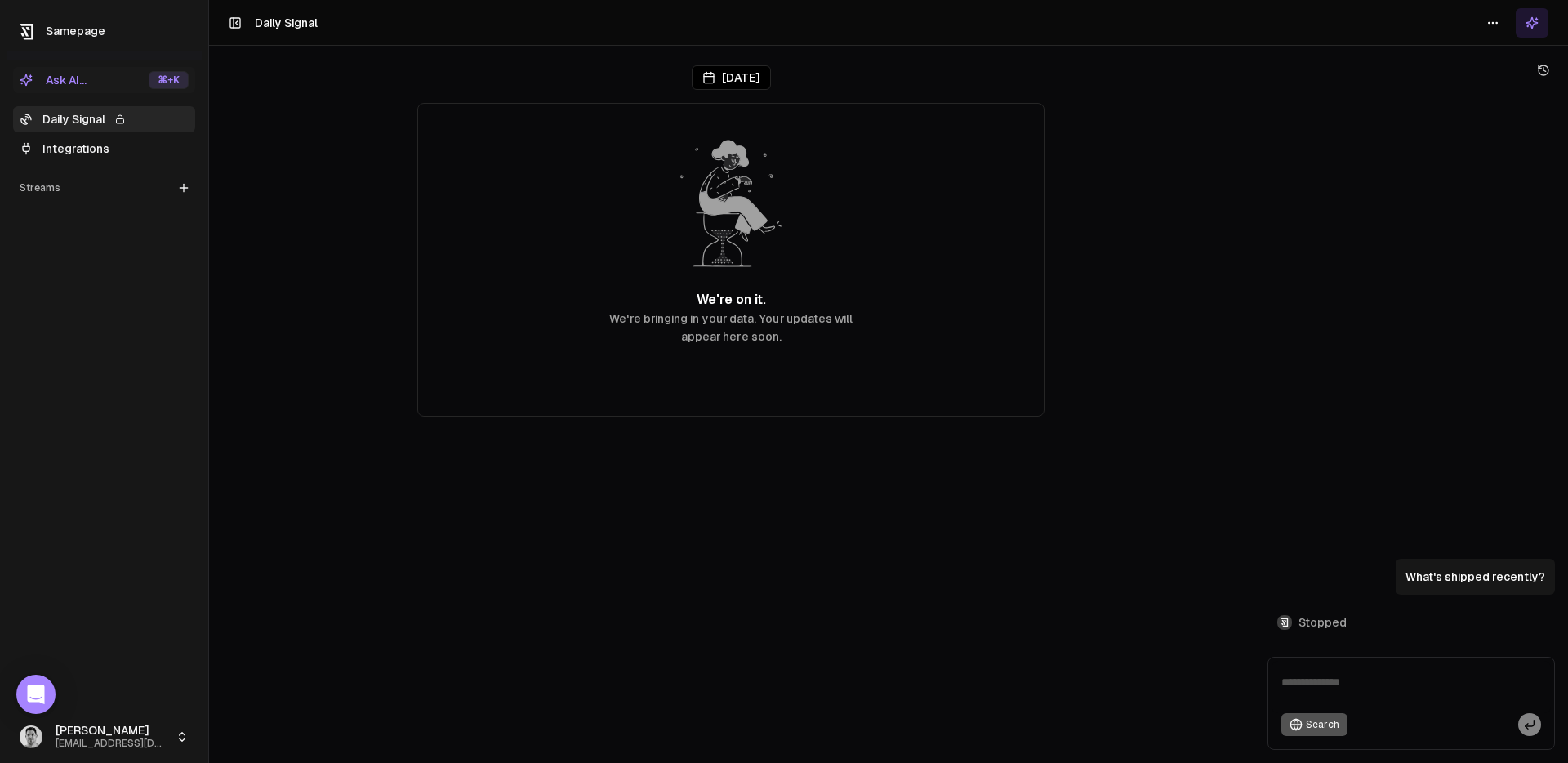
click at [146, 747] on html "Samepage Ask AI... ⌘ +K Daily Signal Integrations Streams Create Stream [PERSON…" at bounding box center [784, 382] width 1568 height 763
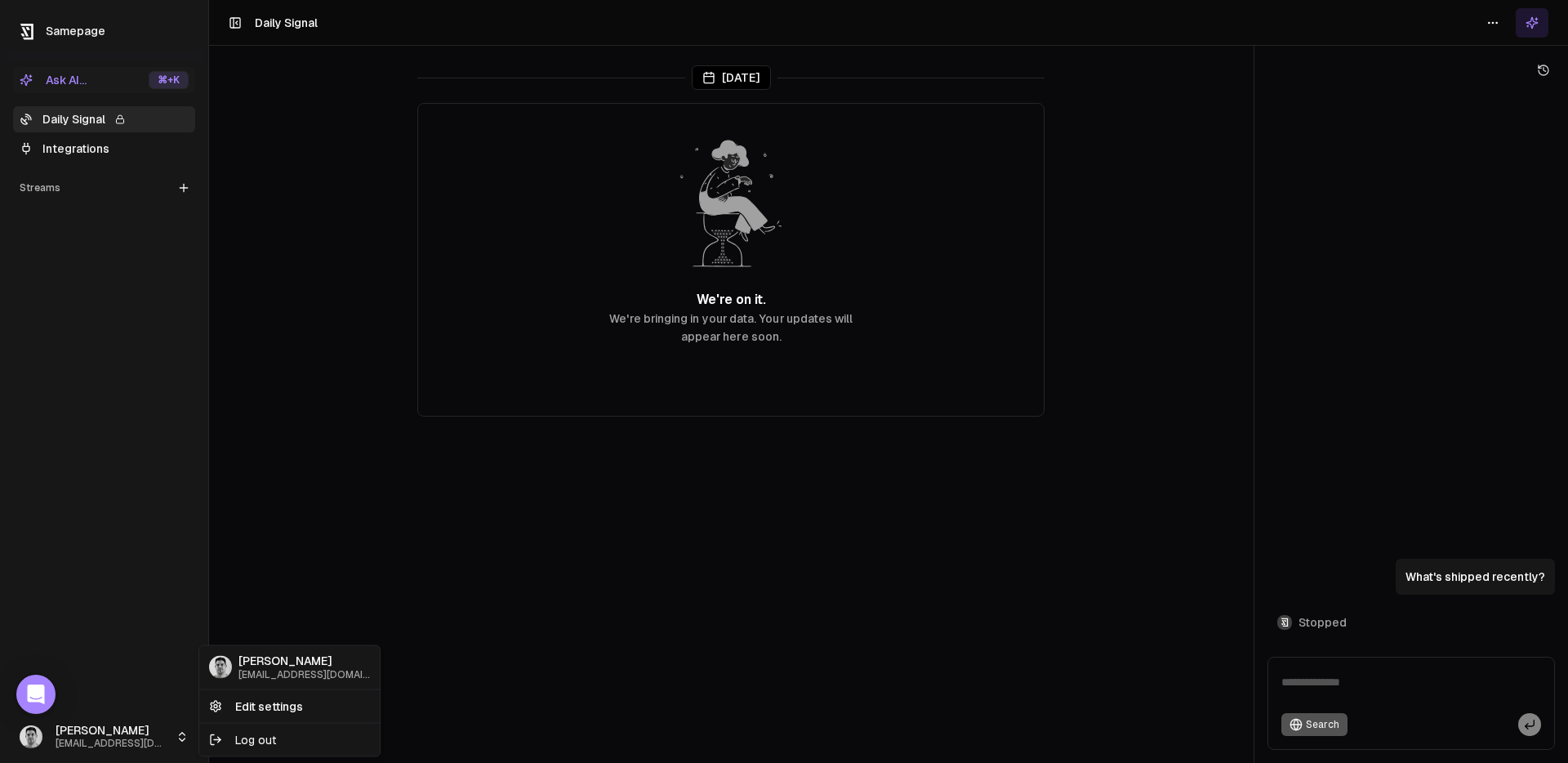
drag, startPoint x: 258, startPoint y: 703, endPoint x: 324, endPoint y: 706, distance: 66.1
click at [258, 703] on link "Edit settings" at bounding box center [289, 706] width 174 height 27
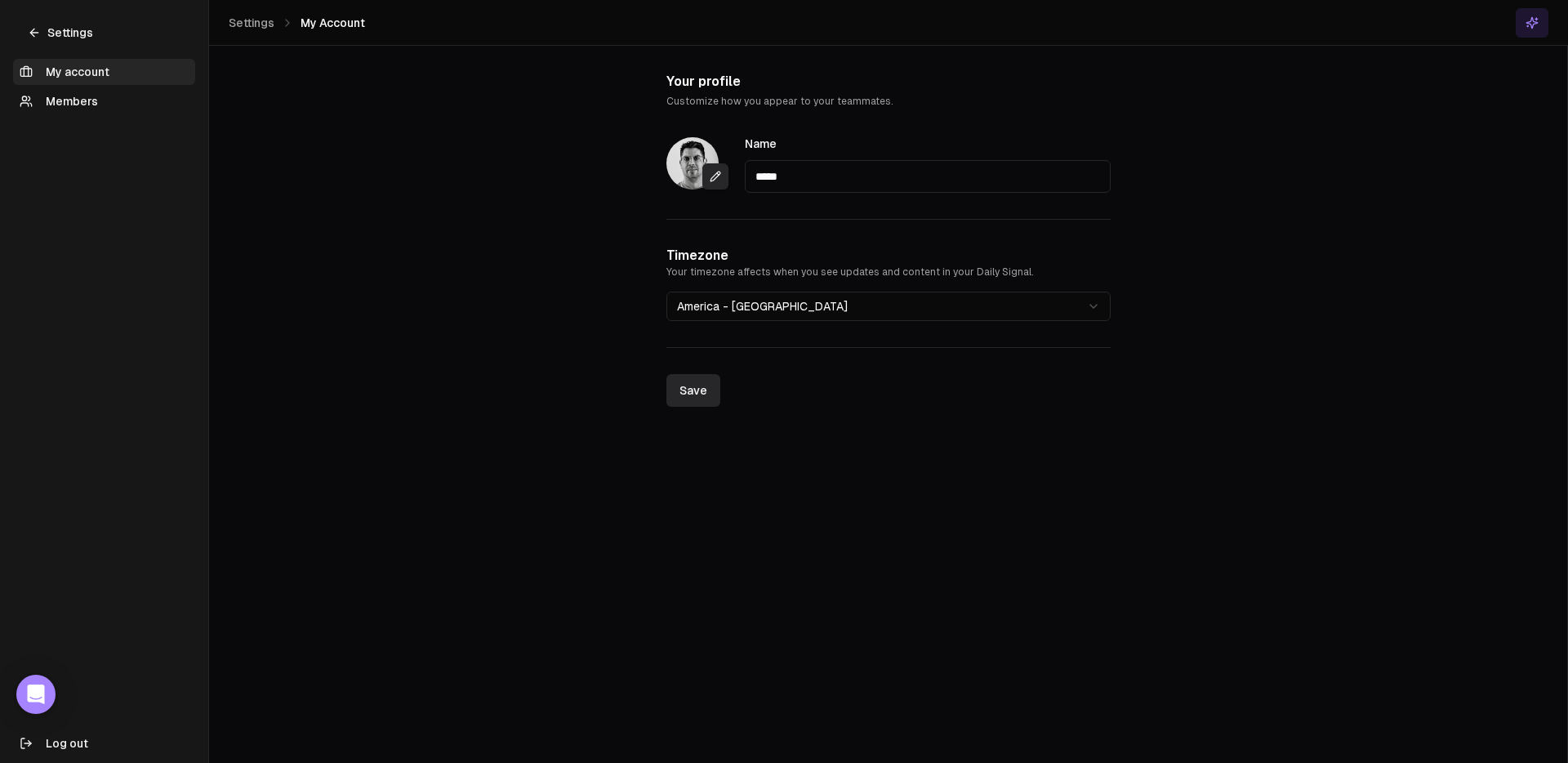
click at [51, 91] on link "Members" at bounding box center [104, 102] width 182 height 27
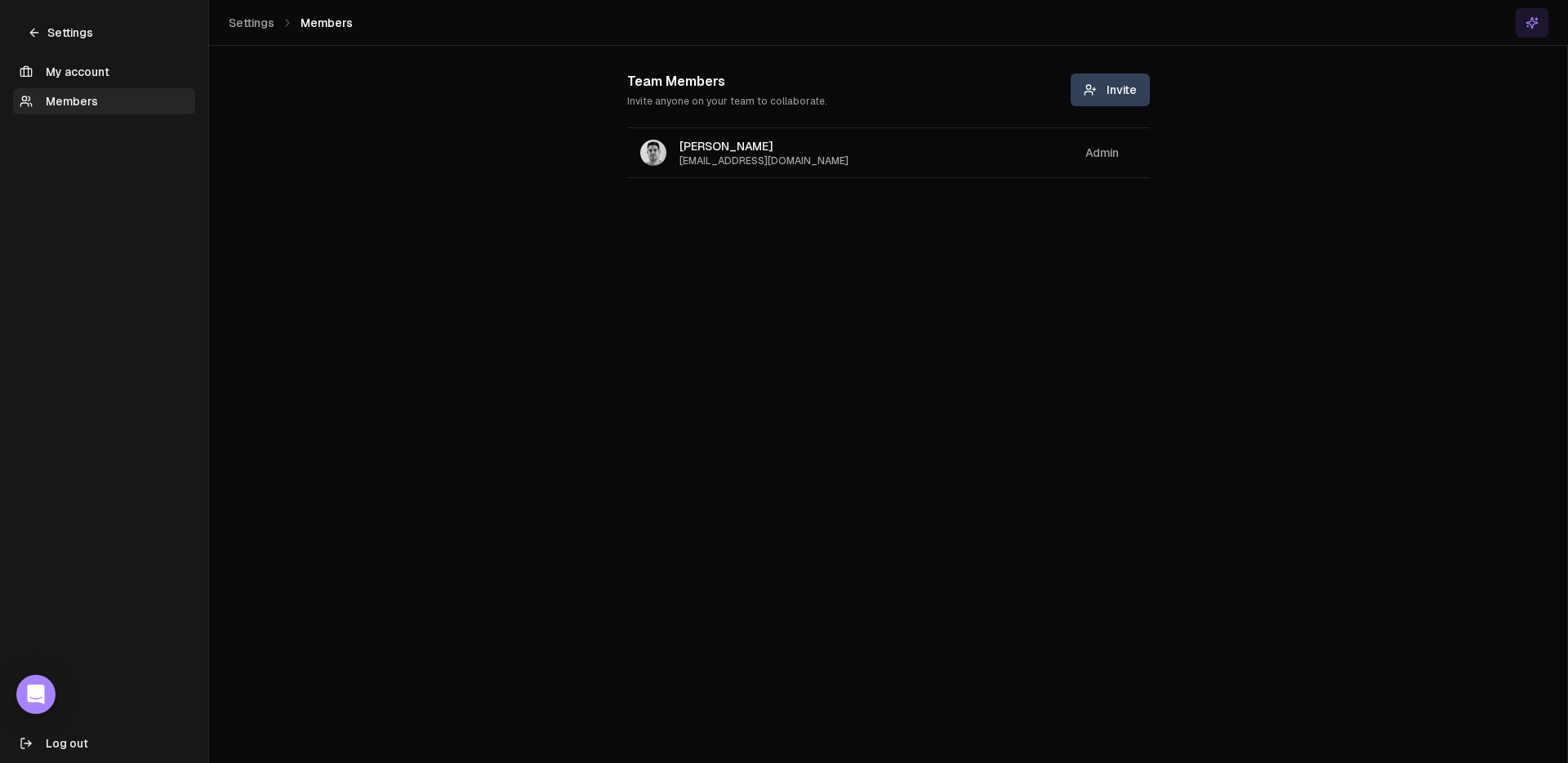
click at [1139, 89] on button "Invite" at bounding box center [1110, 89] width 79 height 32
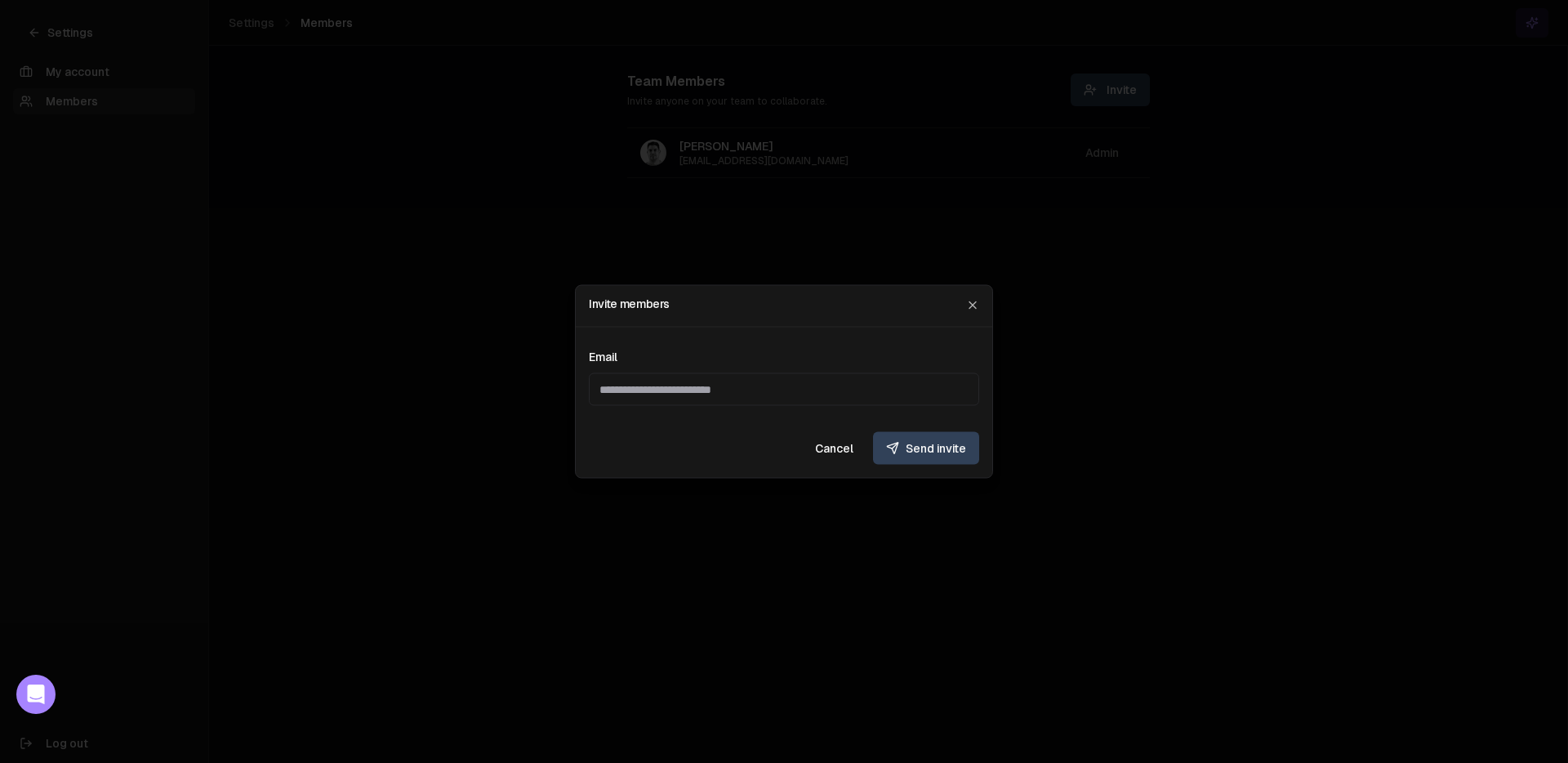
drag, startPoint x: 841, startPoint y: 453, endPoint x: 910, endPoint y: 455, distance: 69.0
click at [841, 453] on button "Cancel" at bounding box center [834, 448] width 65 height 32
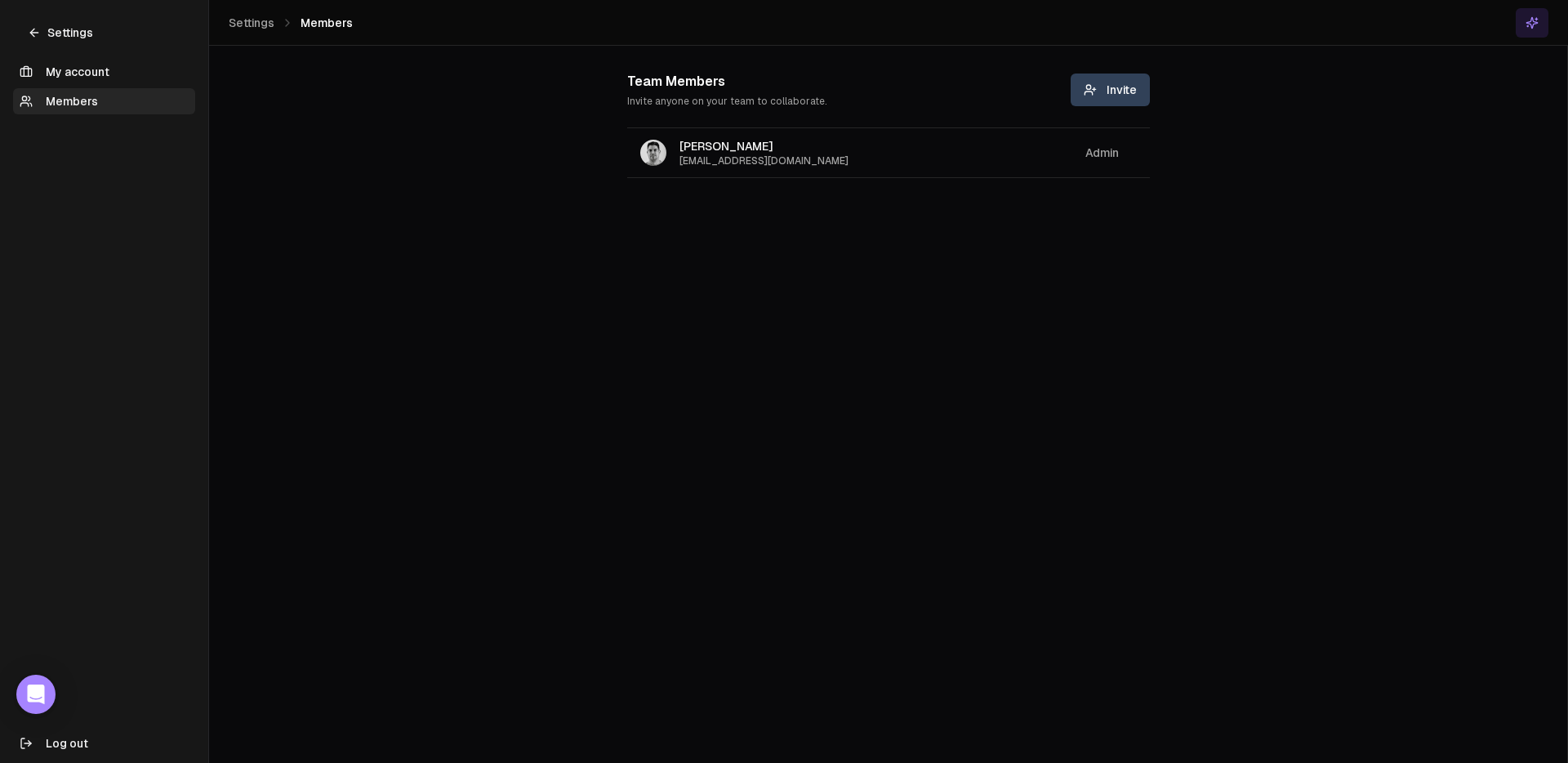
click at [75, 26] on link "Settings" at bounding box center [61, 33] width 95 height 27
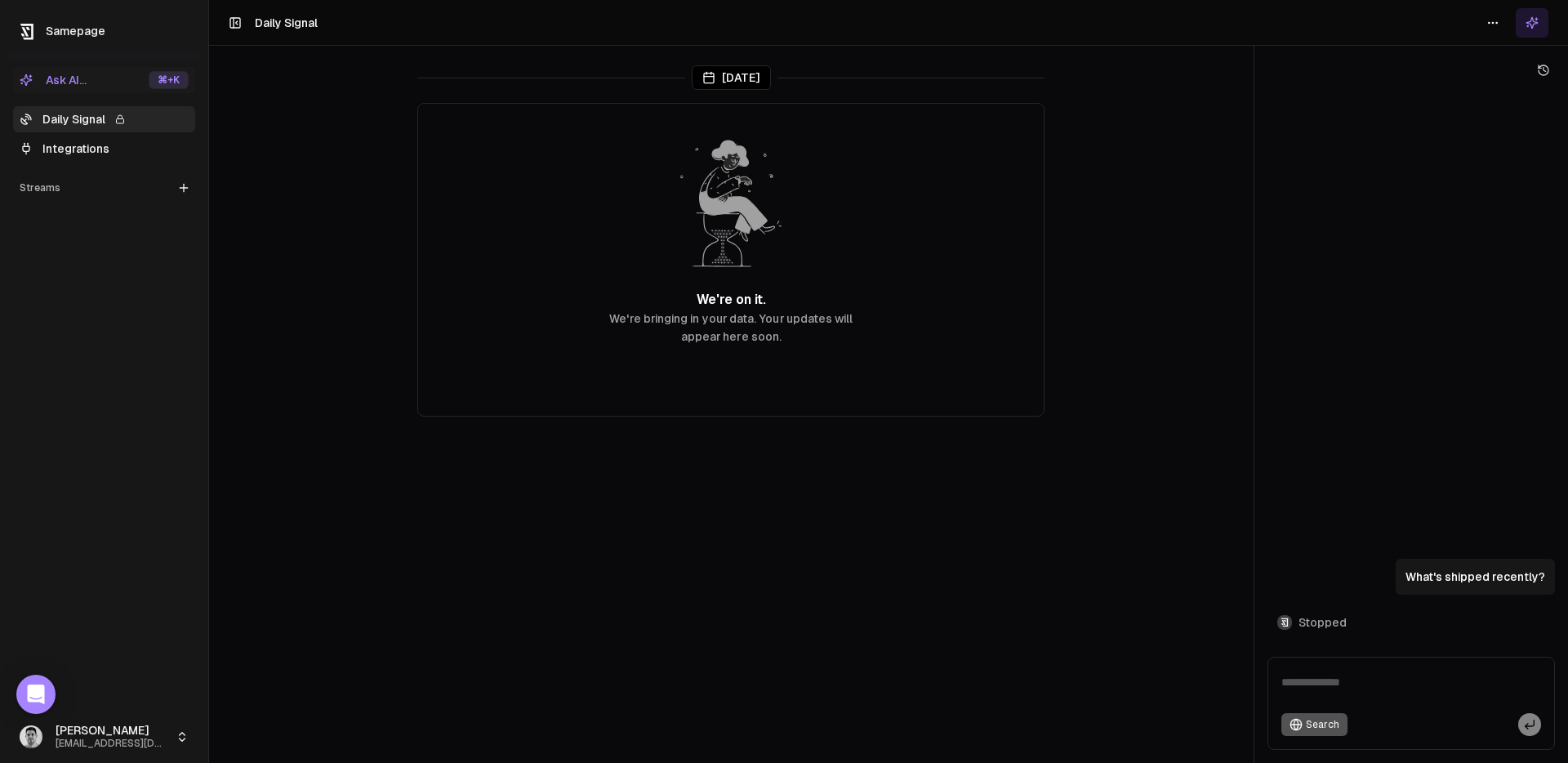
click at [89, 86] on button "Ask AI... ⌘ +K" at bounding box center [104, 81] width 182 height 27
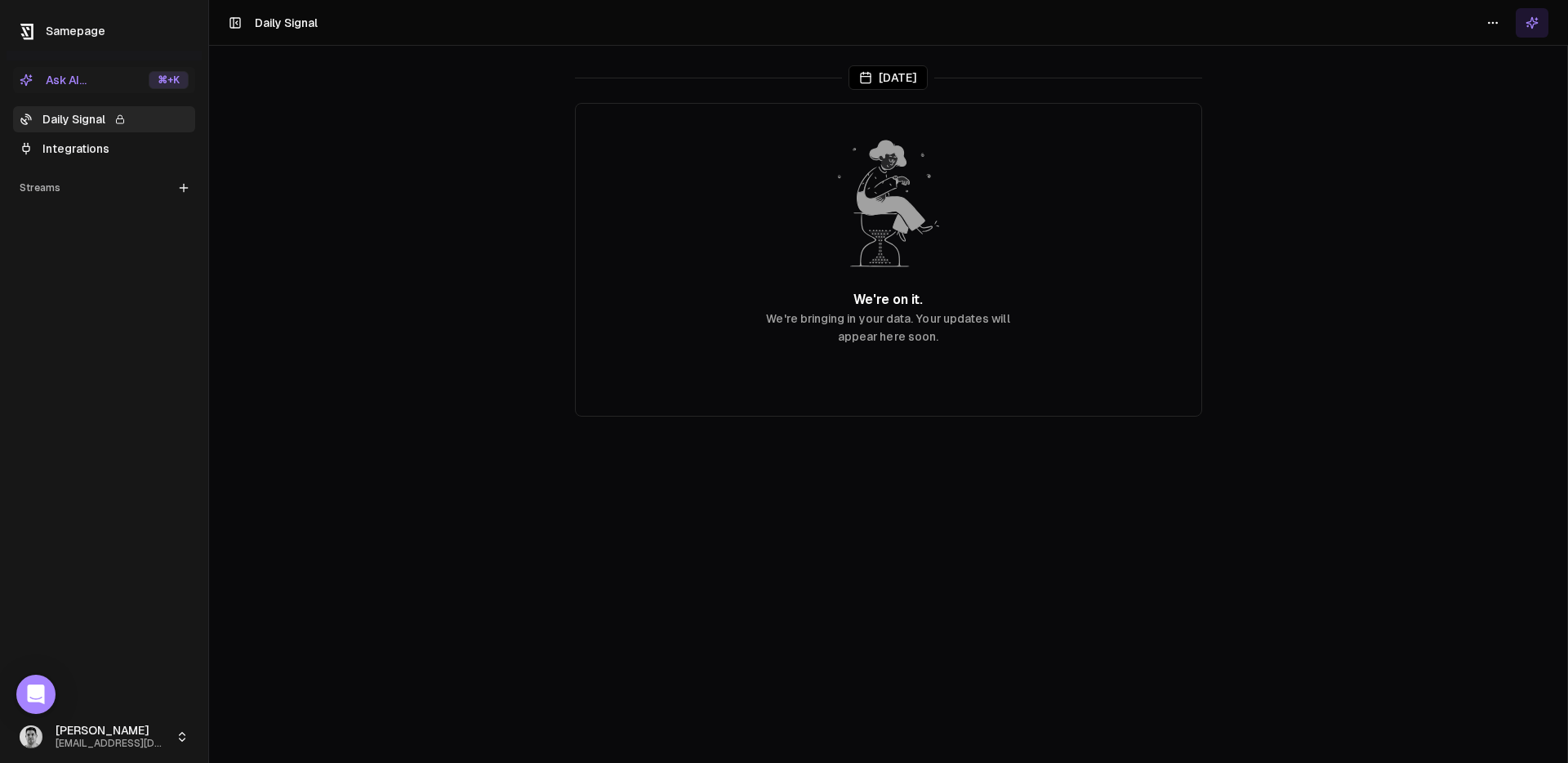
click at [1490, 27] on html "Samepage Ask AI... ⌘ +K Daily Signal Integrations Streams Create Stream [PERSON…" at bounding box center [784, 382] width 1568 height 763
drag, startPoint x: 1424, startPoint y: 272, endPoint x: 1101, endPoint y: 275, distance: 323.0
click at [1424, 273] on html "Samepage Ask AI... ⌘ +K Daily Signal Integrations Streams Create Stream [PERSON…" at bounding box center [784, 382] width 1568 height 763
click at [44, 681] on div "Open Intercom Messenger" at bounding box center [36, 695] width 44 height 44
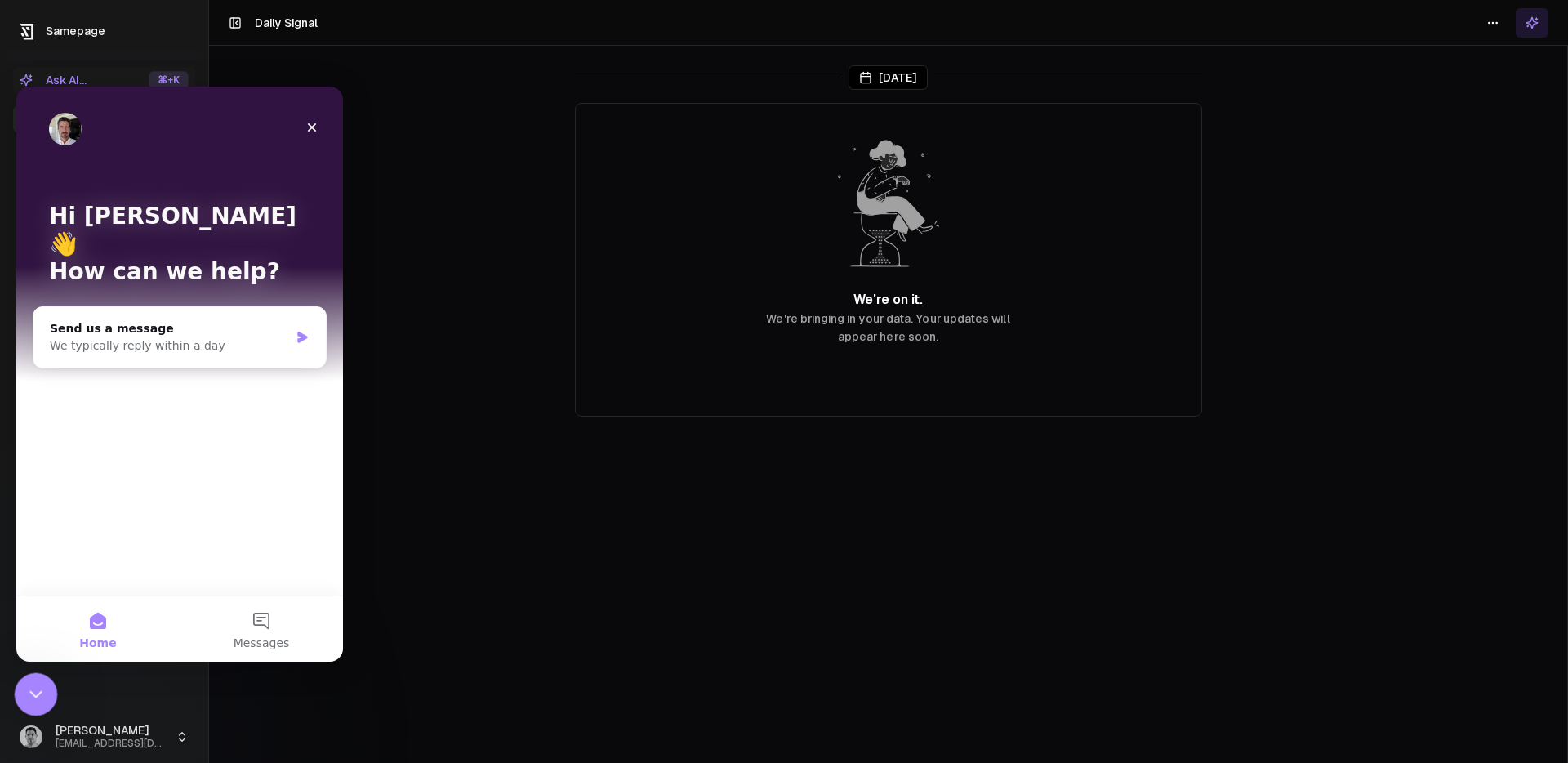
drag, startPoint x: 32, startPoint y: 690, endPoint x: 204, endPoint y: 1348, distance: 680.1
click at [32, 690] on icon "Close Intercom Messenger" at bounding box center [33, 692] width 20 height 20
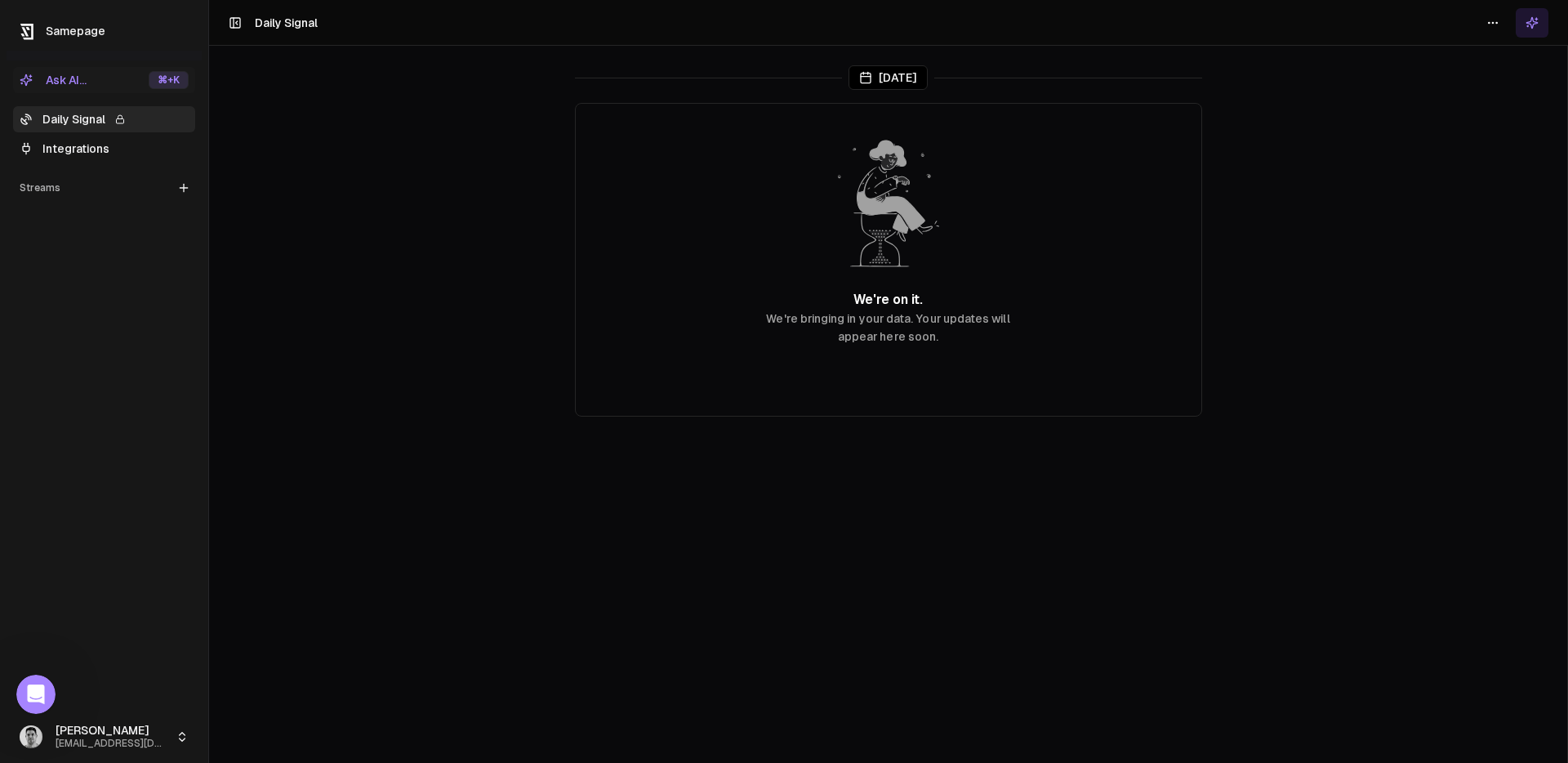
click at [178, 736] on html "Samepage Ask AI... ⌘ +K Daily Signal Integrations Streams Create Stream [PERSON…" at bounding box center [784, 382] width 1568 height 763
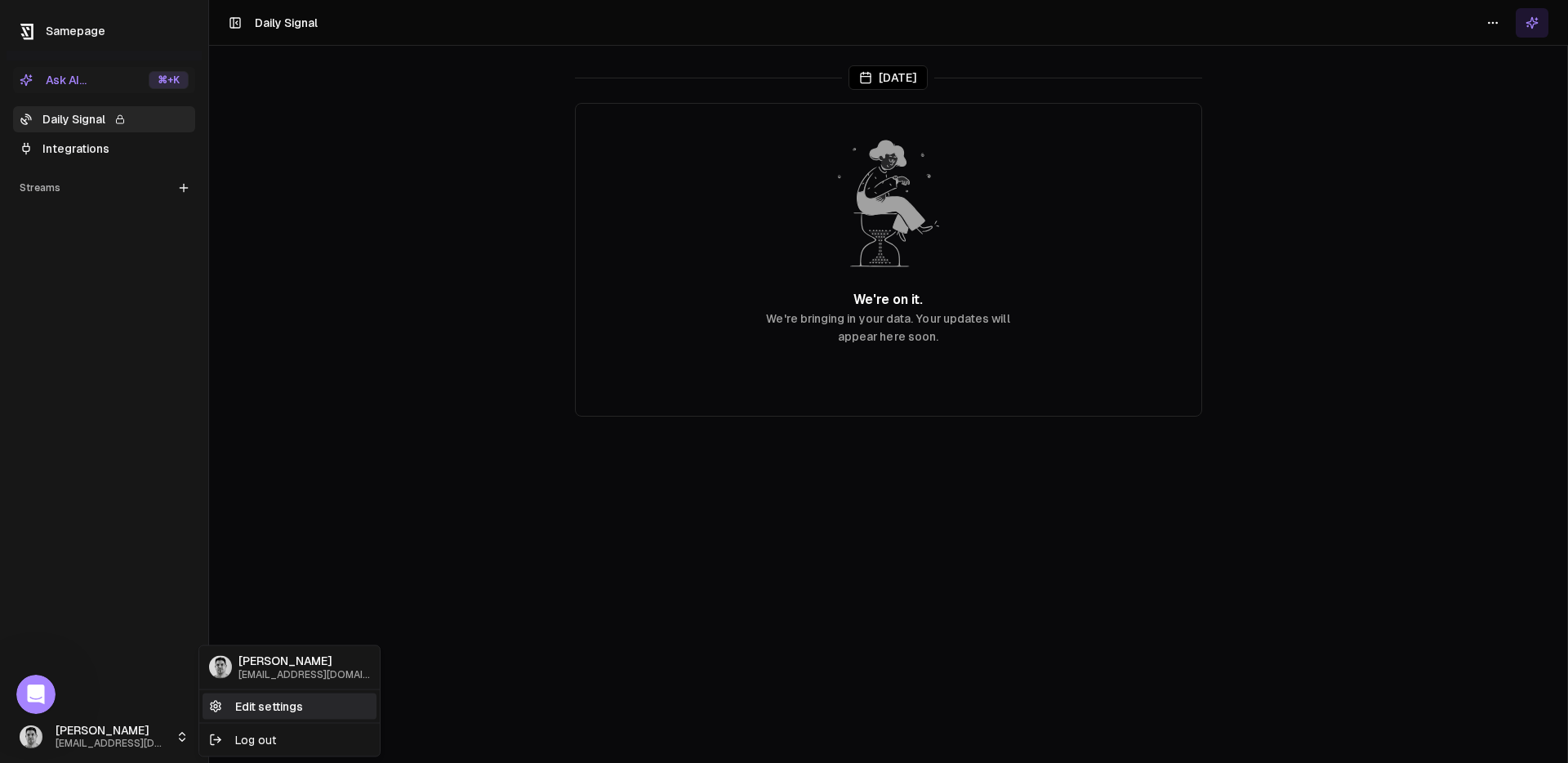
click at [261, 710] on link "Edit settings" at bounding box center [289, 706] width 174 height 27
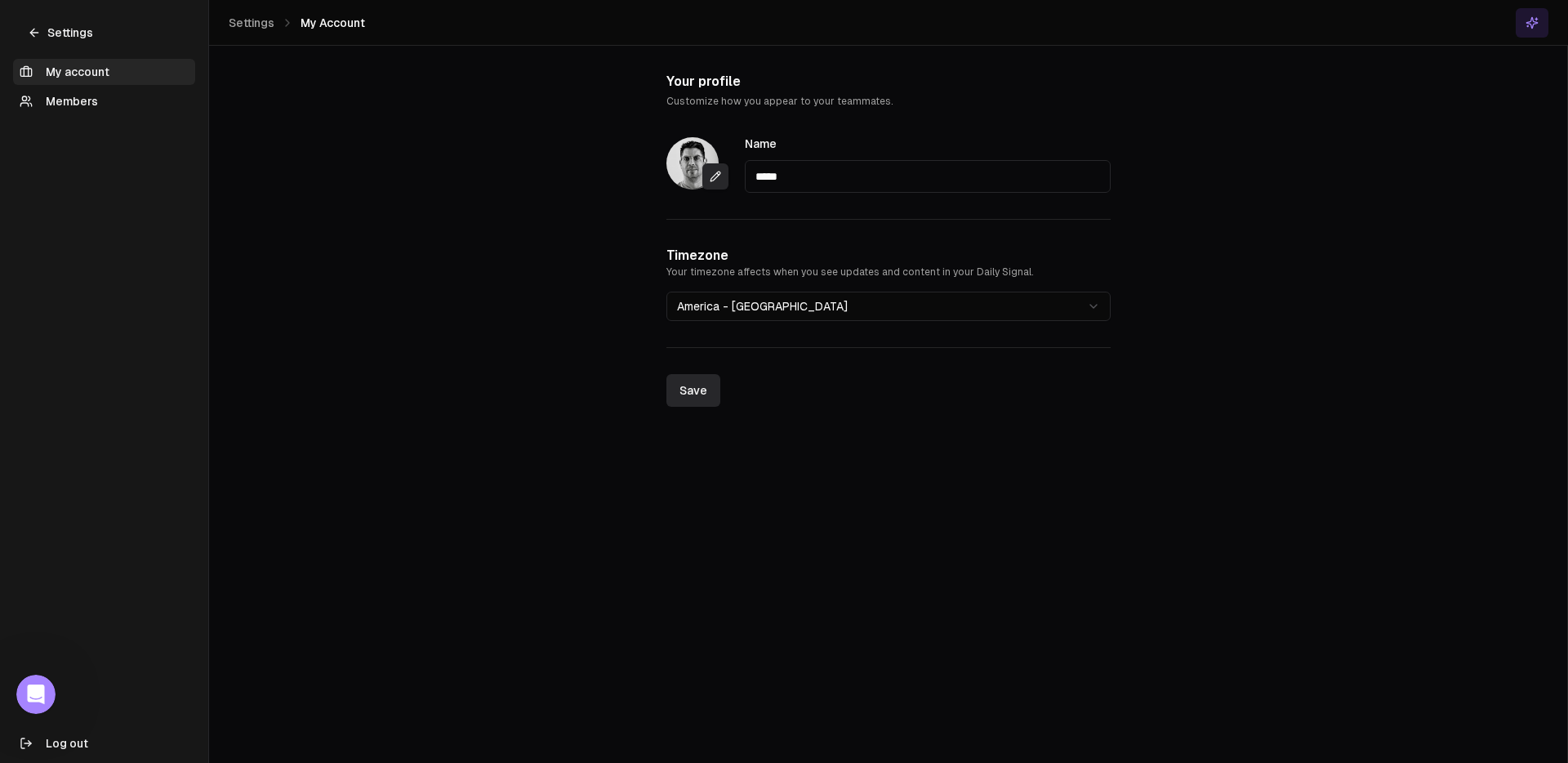
click at [103, 747] on button "Log out" at bounding box center [104, 743] width 182 height 27
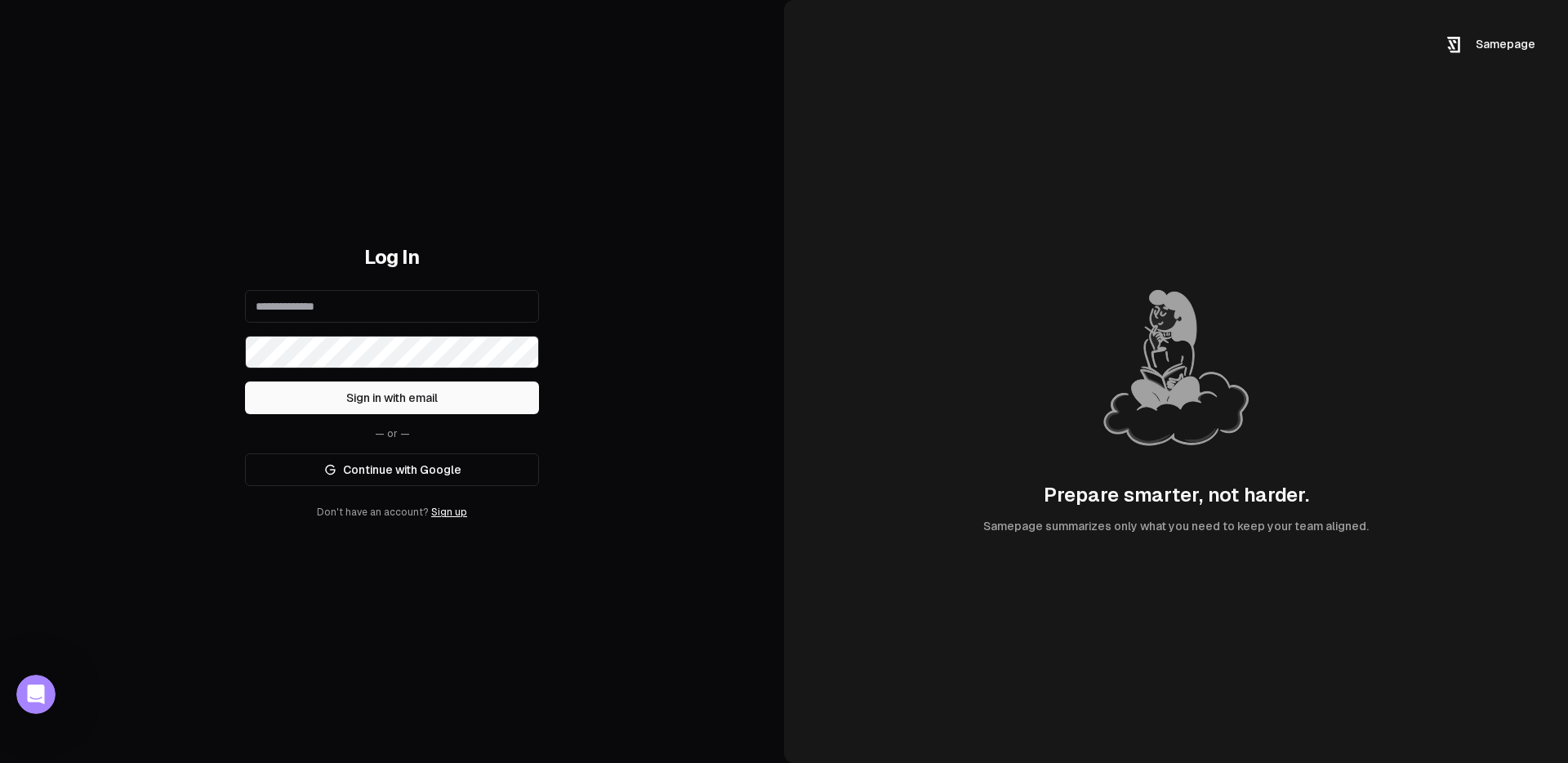
click at [711, 302] on div "Log In Sign in with email — or — Continue with Google Don't have an account? Si…" at bounding box center [392, 382] width 784 height 763
